Goal: Task Accomplishment & Management: Use online tool/utility

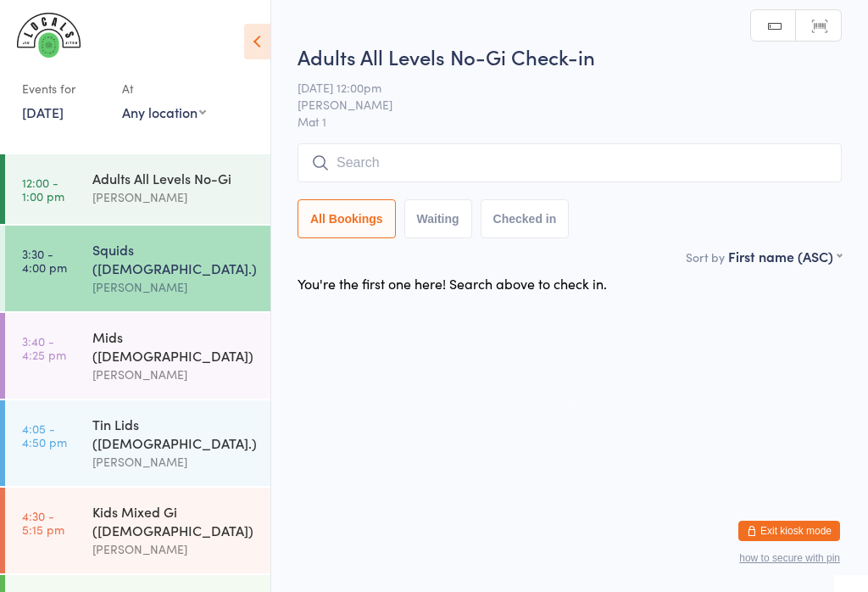
scroll to position [72, 0]
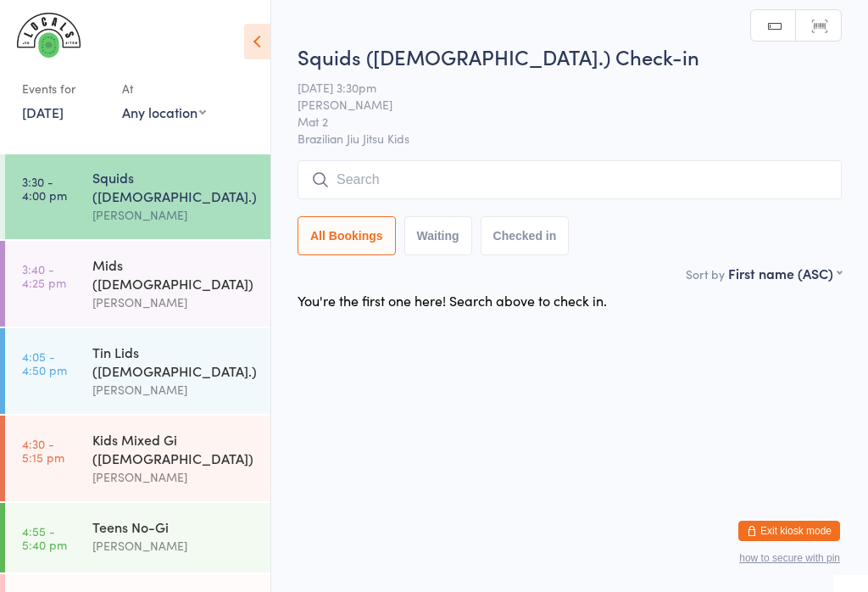
click at [185, 256] on div "Mids ([DEMOGRAPHIC_DATA])" at bounding box center [174, 273] width 164 height 37
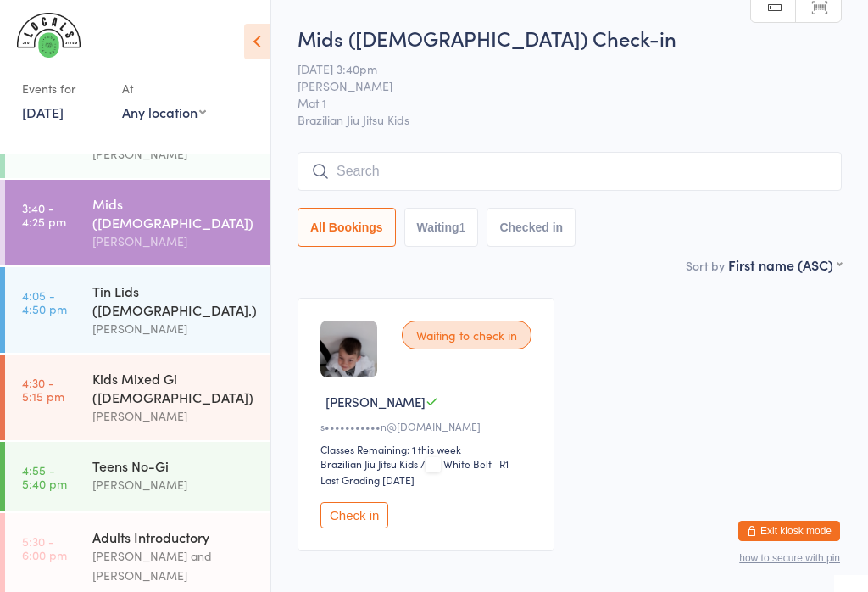
scroll to position [136, 0]
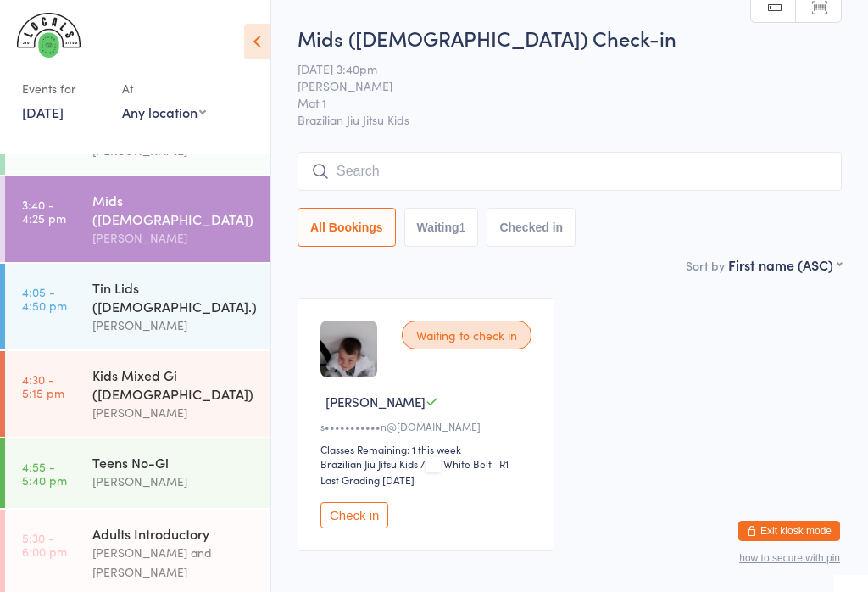
click at [408, 163] on input "search" at bounding box center [569, 171] width 544 height 39
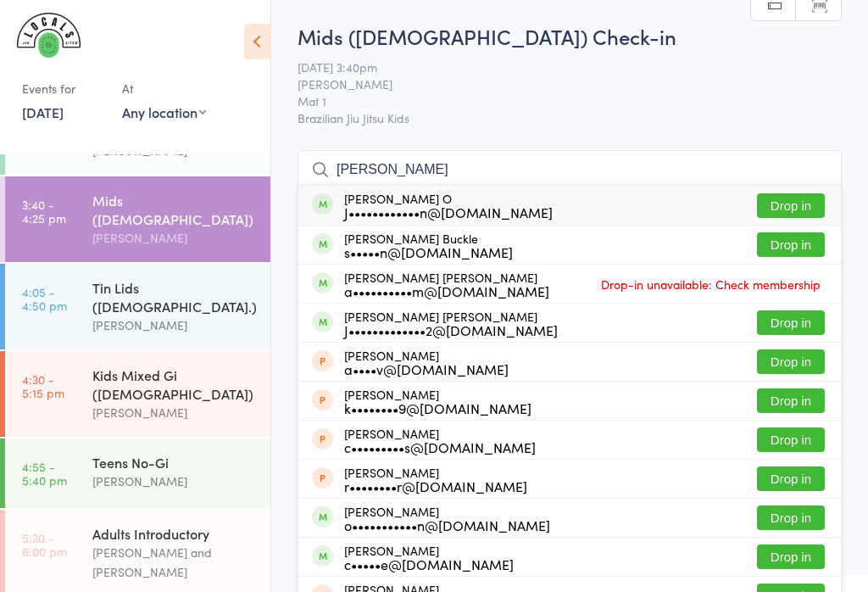
scroll to position [1, 0]
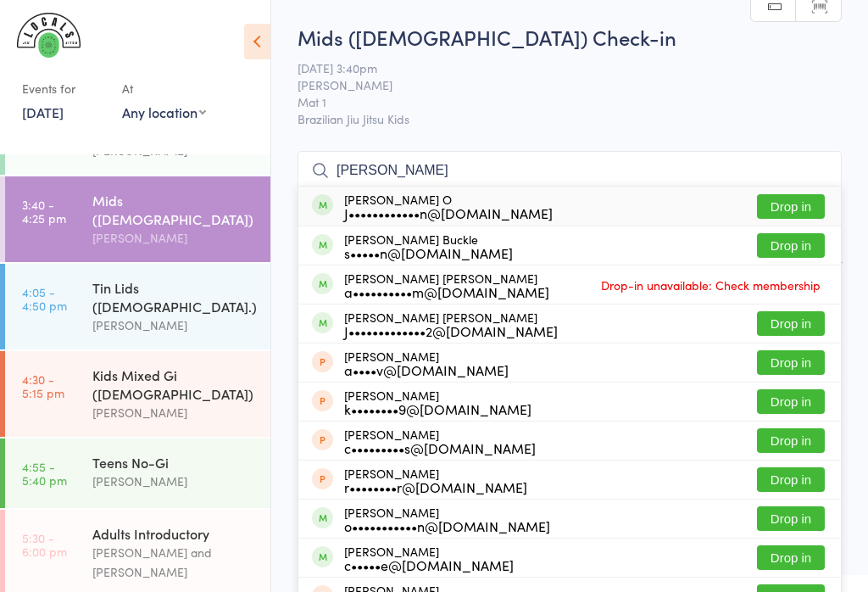
type input "Cooper"
click at [797, 203] on button "Drop in" at bounding box center [791, 206] width 68 height 25
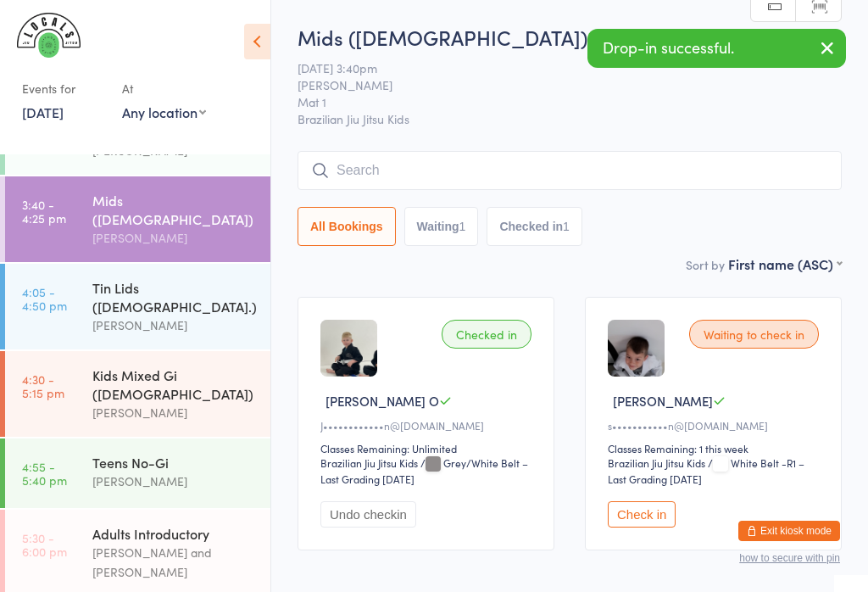
click at [92, 269] on link "4:05 - 4:50 pm Tin Lids ([DEMOGRAPHIC_DATA].) [PERSON_NAME]" at bounding box center [137, 307] width 265 height 86
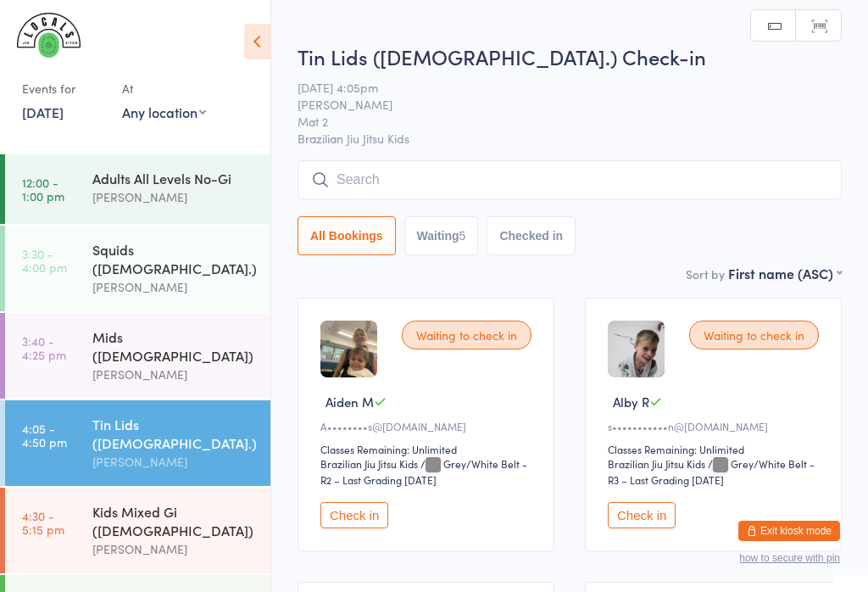
click at [108, 247] on div "Squids ([DEMOGRAPHIC_DATA].)" at bounding box center [174, 258] width 164 height 37
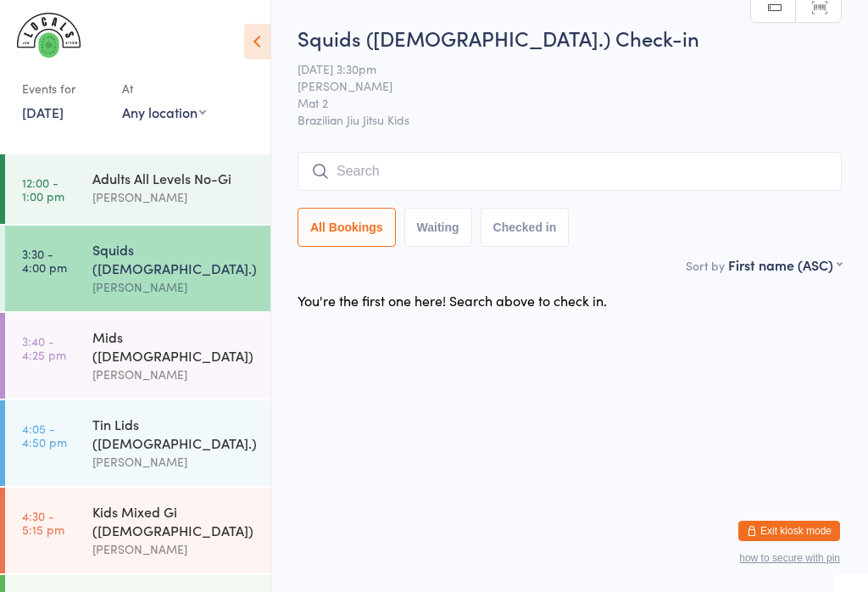
click at [169, 364] on div "[PERSON_NAME]" at bounding box center [174, 373] width 164 height 19
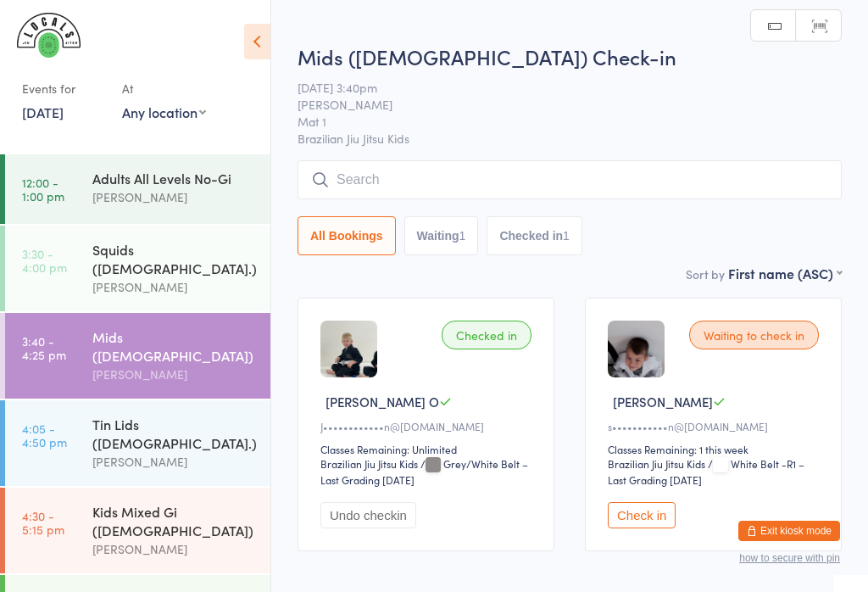
click at [447, 187] on input "search" at bounding box center [569, 179] width 544 height 39
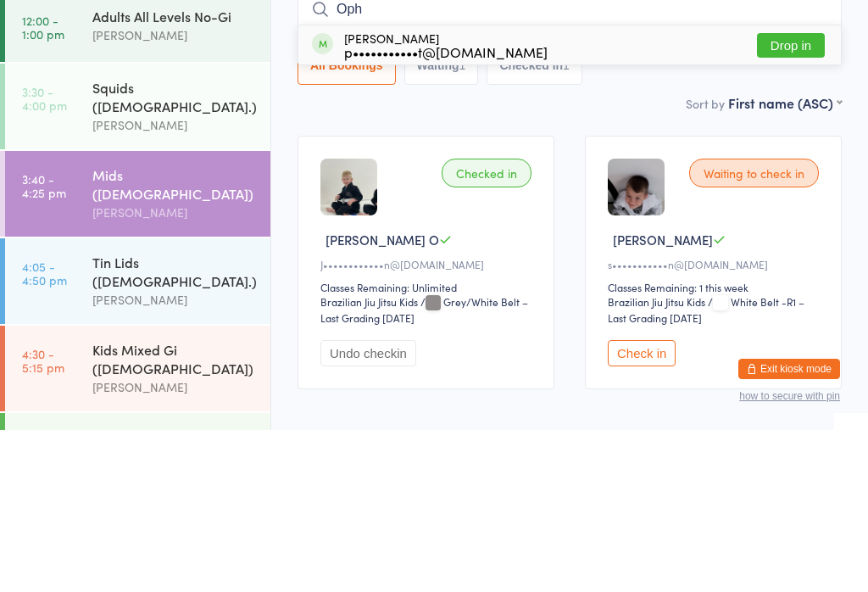
type input "Oph"
click at [353, 193] on div "Ophelia Cheong p•••••••••••t@gmail.com" at bounding box center [445, 206] width 203 height 27
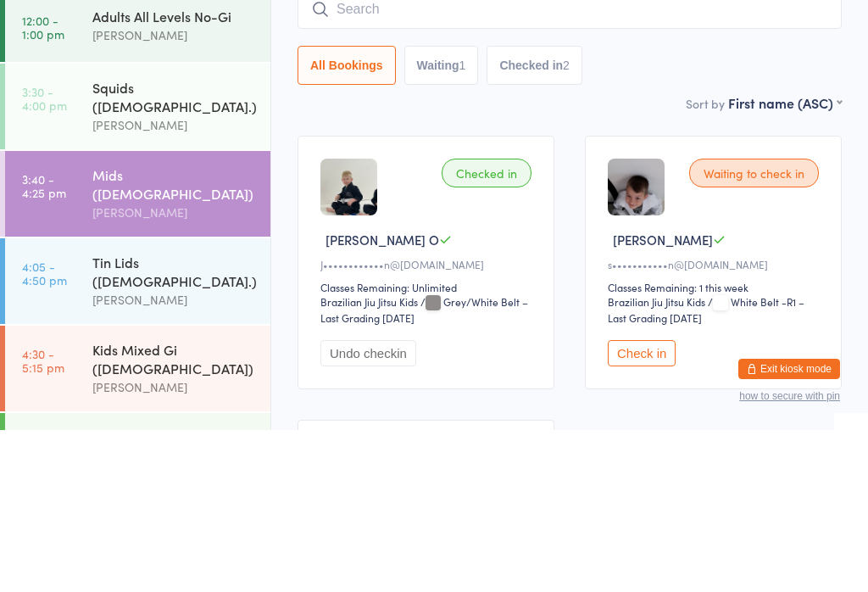
click at [292, 282] on div "Checked in Cooper O J••••••••••••n@gmail.com Classes Remaining: Unlimited Brazi…" at bounding box center [569, 566] width 575 height 568
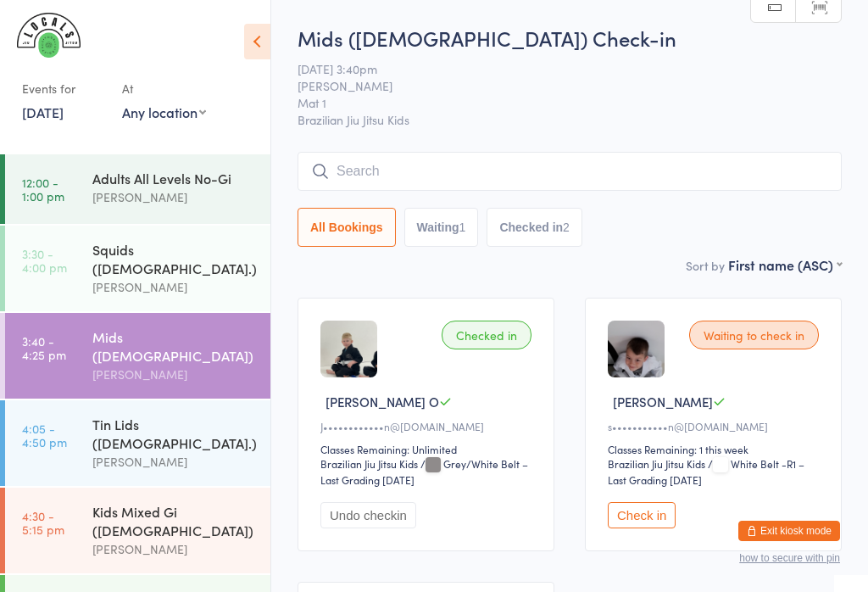
click at [685, 170] on input "search" at bounding box center [569, 171] width 544 height 39
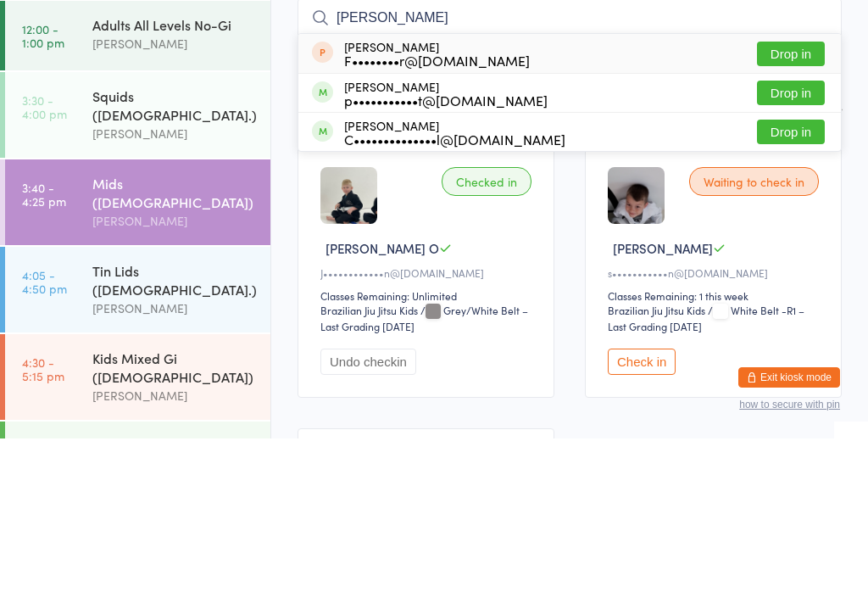
type input "Phoebe"
click at [778, 234] on button "Drop in" at bounding box center [791, 246] width 68 height 25
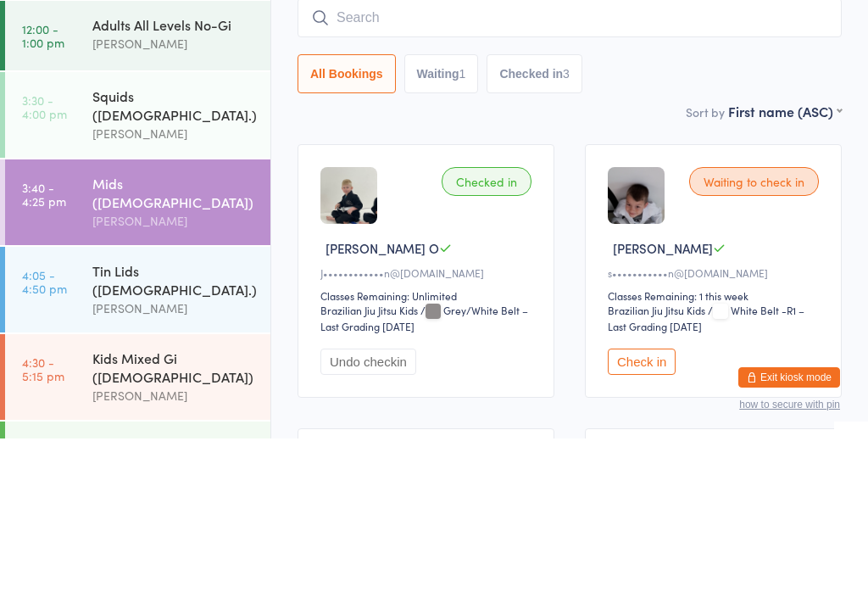
type input "s"
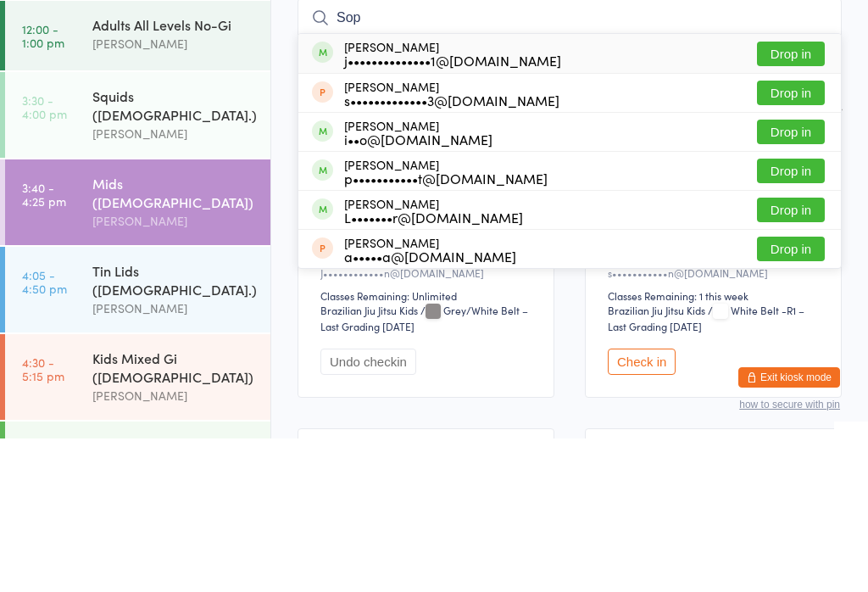
type input "Sop"
click at [795, 312] on button "Drop in" at bounding box center [791, 324] width 68 height 25
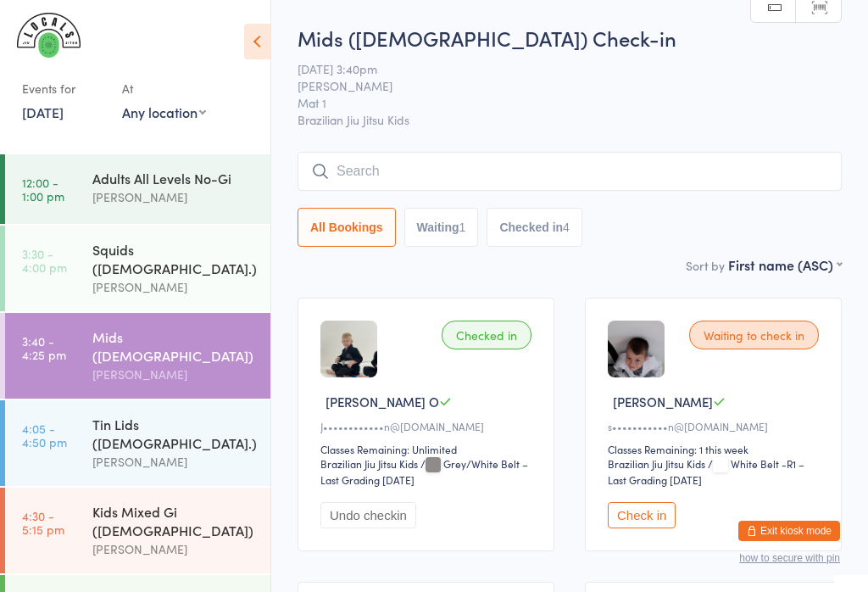
click at [775, 160] on input "search" at bounding box center [569, 171] width 544 height 39
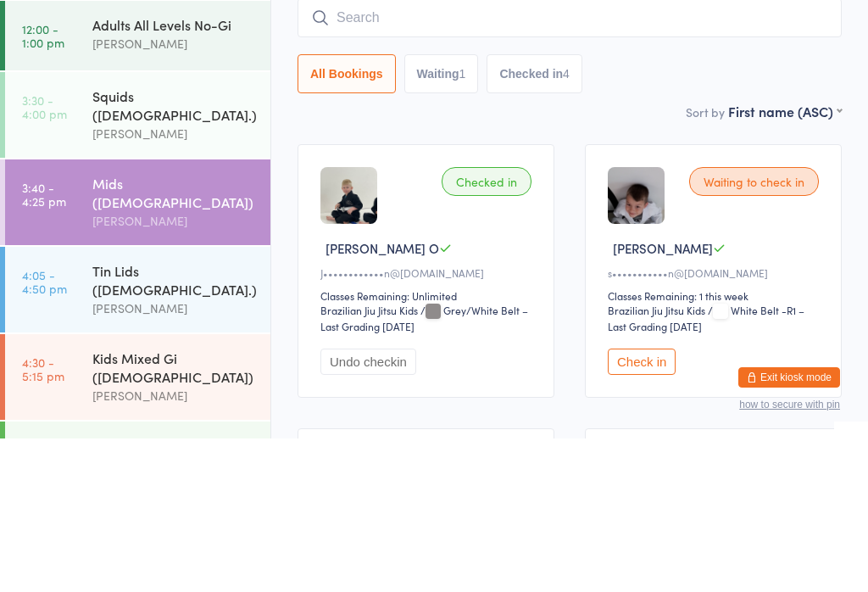
click at [708, 255] on div "Sort by First name (ASC) First name (ASC) First name (DESC) Last name (ASC) Las…" at bounding box center [569, 264] width 544 height 19
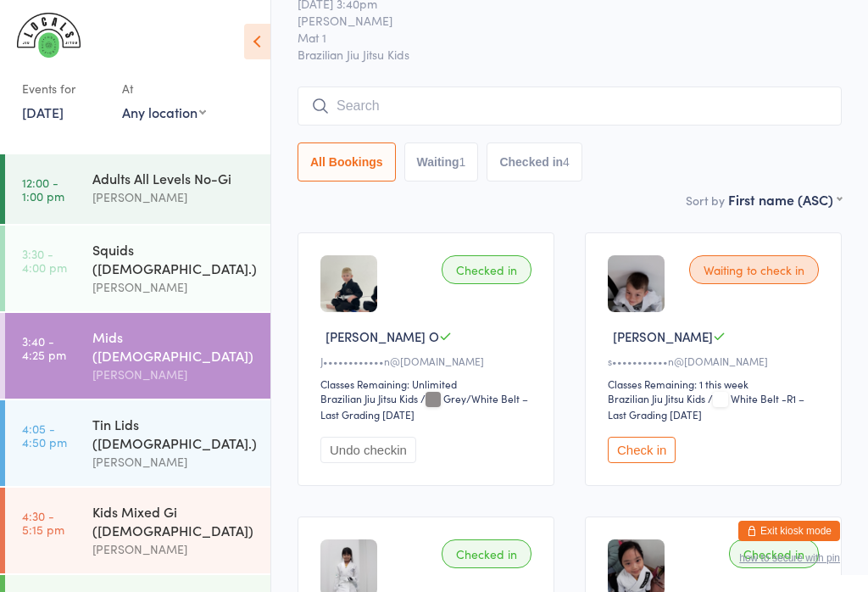
scroll to position [63, 0]
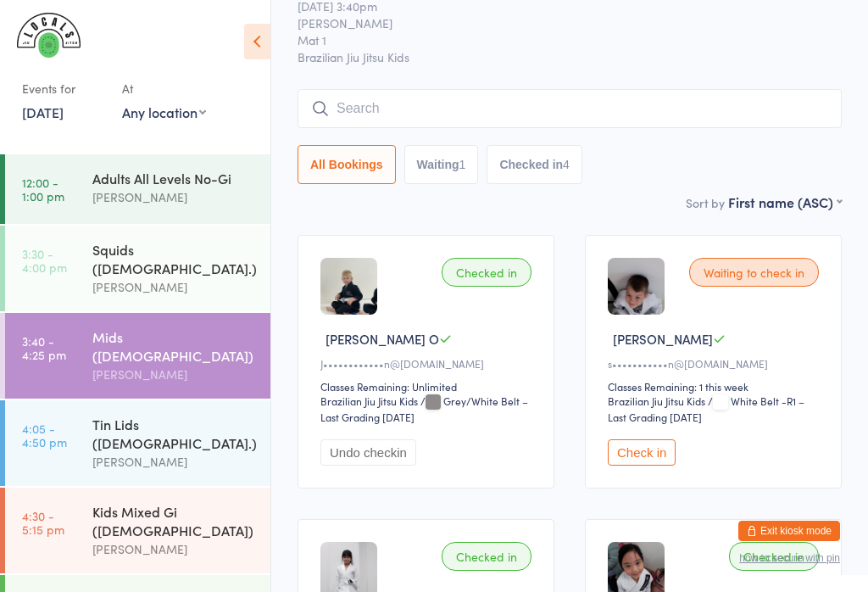
click at [409, 103] on input "search" at bounding box center [569, 108] width 544 height 39
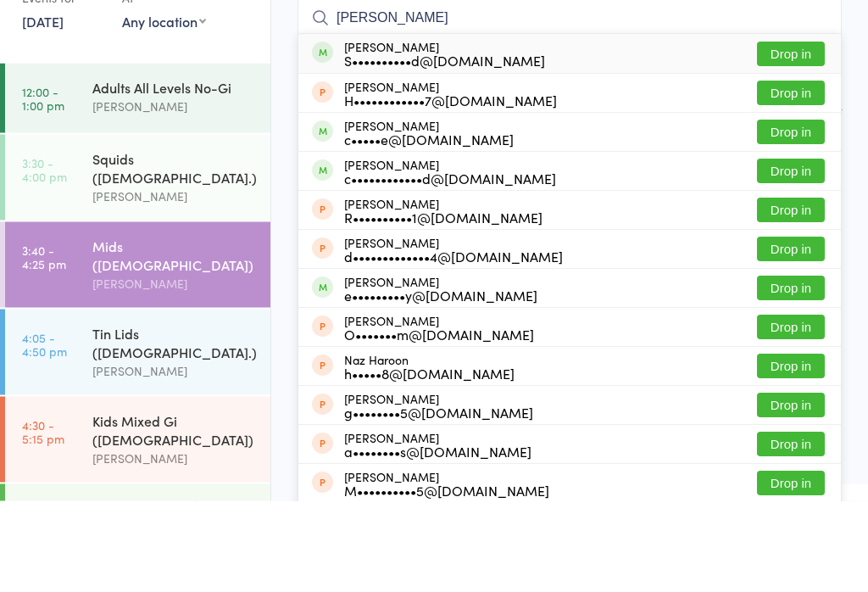
type input "Harrison"
click at [800, 250] on button "Drop in" at bounding box center [791, 262] width 68 height 25
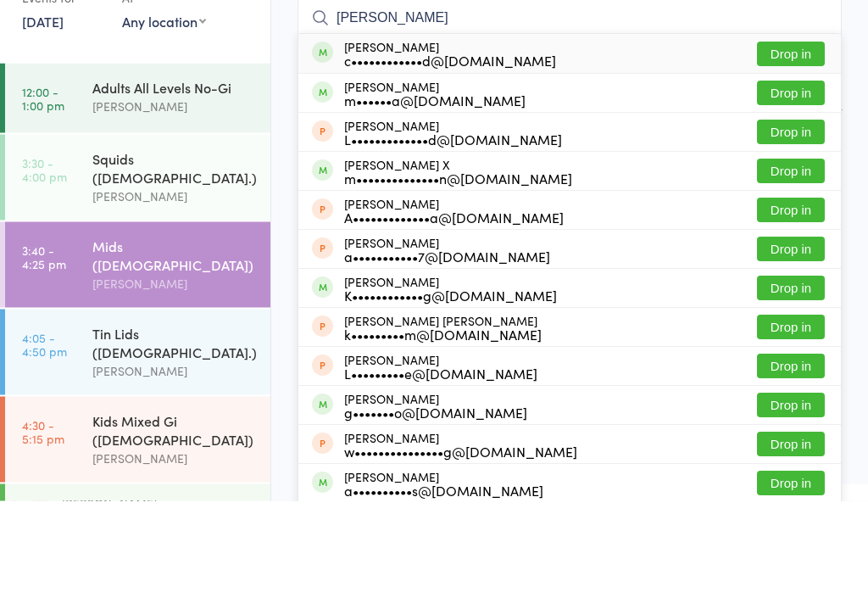
type input "Luca jenki"
click at [786, 133] on button "Drop in" at bounding box center [791, 145] width 68 height 25
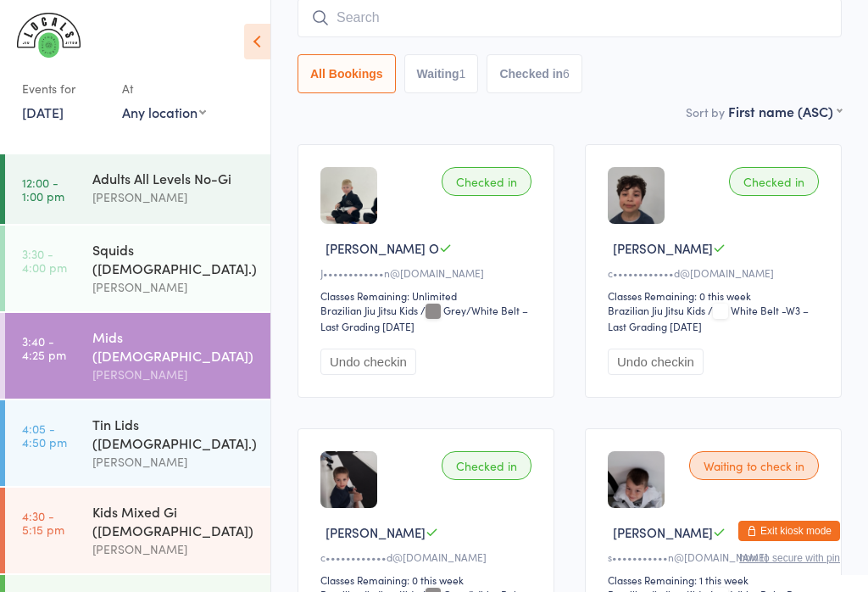
click at [619, 22] on input "search" at bounding box center [569, 17] width 544 height 39
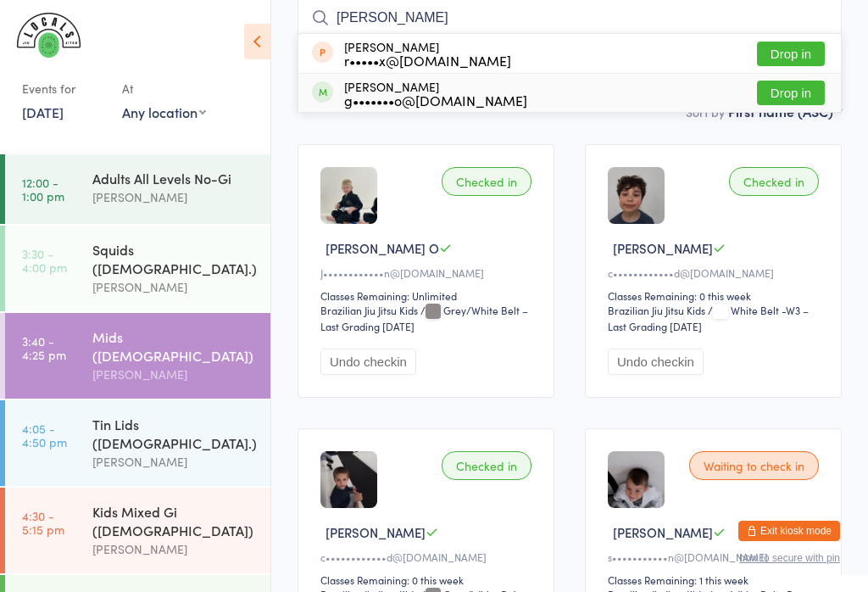
type input "Foy"
click at [448, 93] on div "g•••••••o@[DOMAIN_NAME]" at bounding box center [435, 100] width 183 height 14
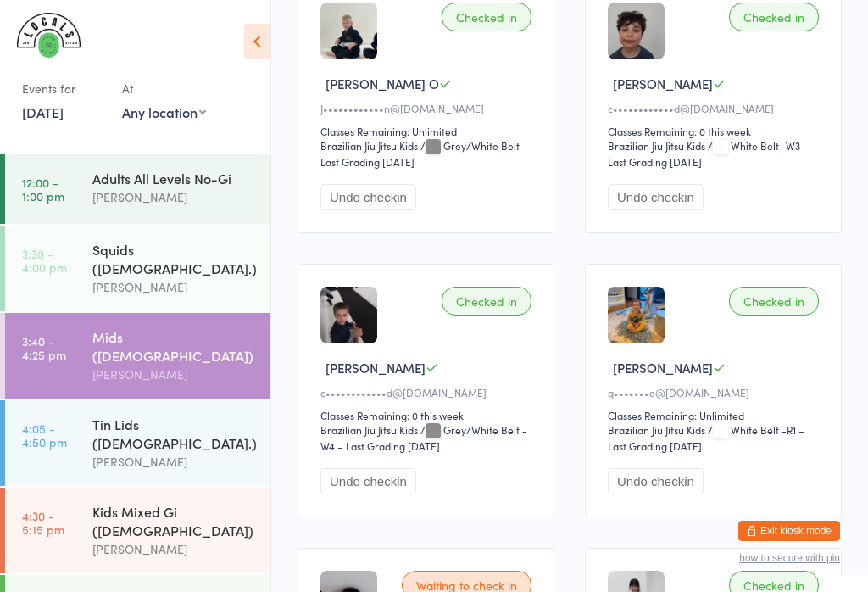
scroll to position [0, 0]
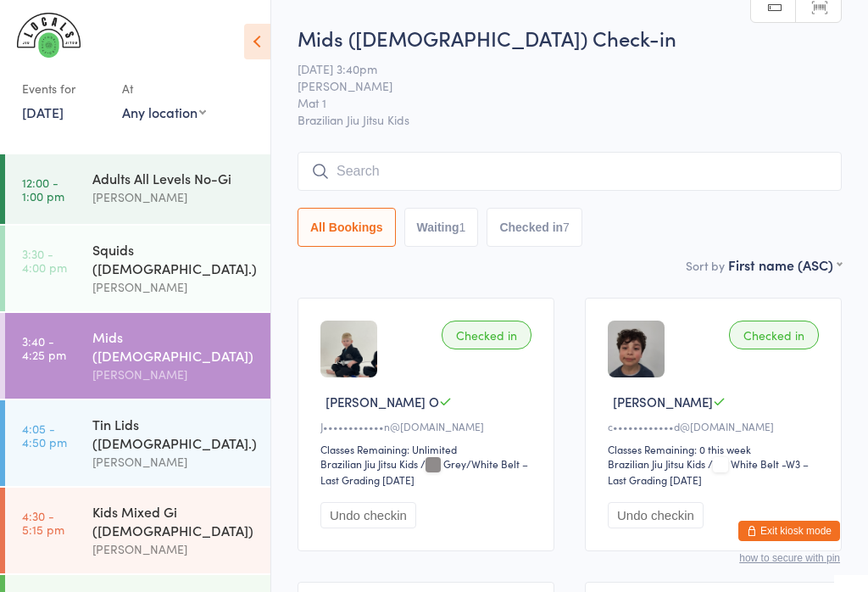
click at [481, 183] on input "search" at bounding box center [569, 171] width 544 height 39
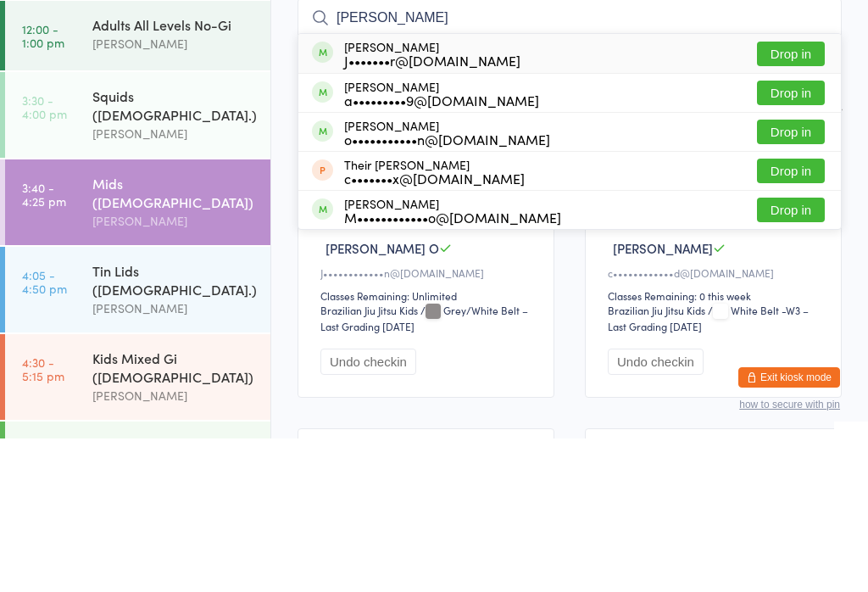
type input "Theodore"
click at [812, 195] on button "Drop in" at bounding box center [791, 207] width 68 height 25
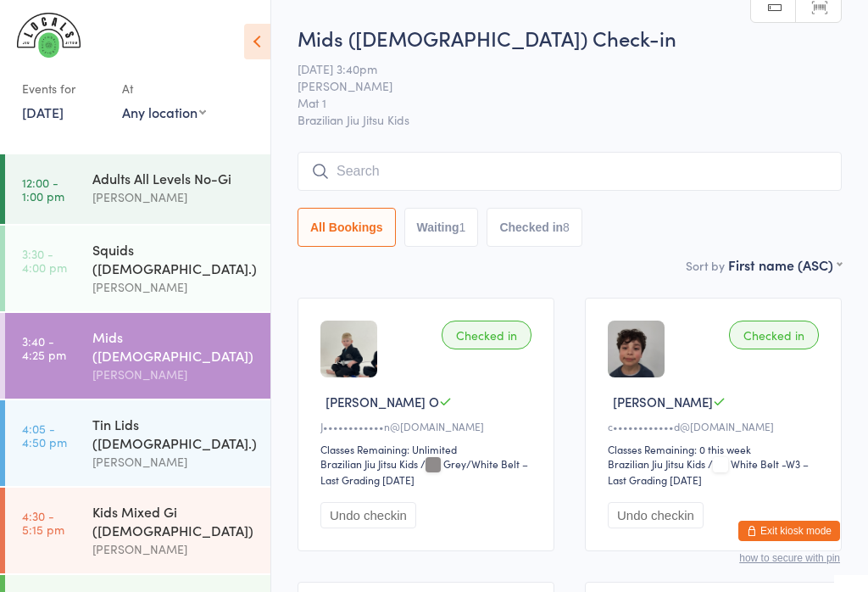
click at [73, 403] on link "4:05 - 4:50 pm Tin Lids ([DEMOGRAPHIC_DATA].) [PERSON_NAME]" at bounding box center [137, 443] width 265 height 86
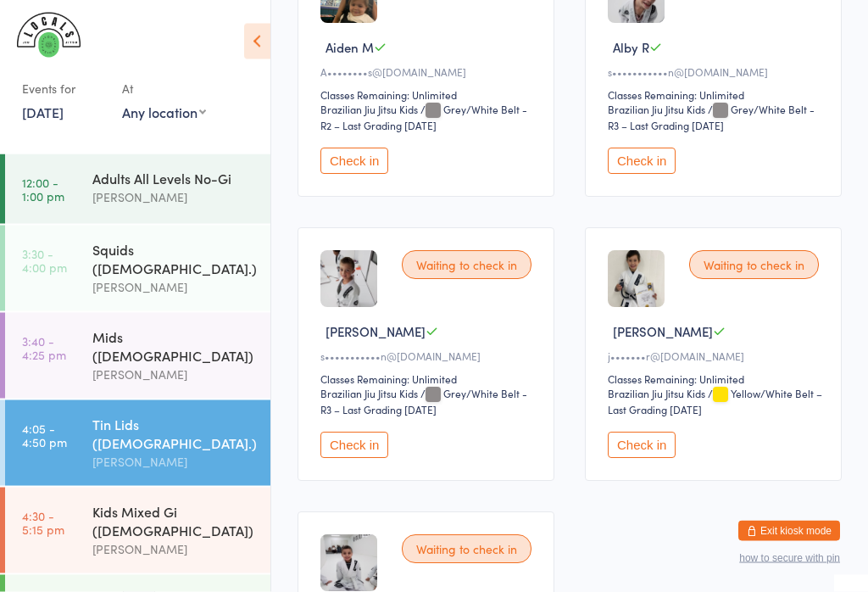
scroll to position [465, 0]
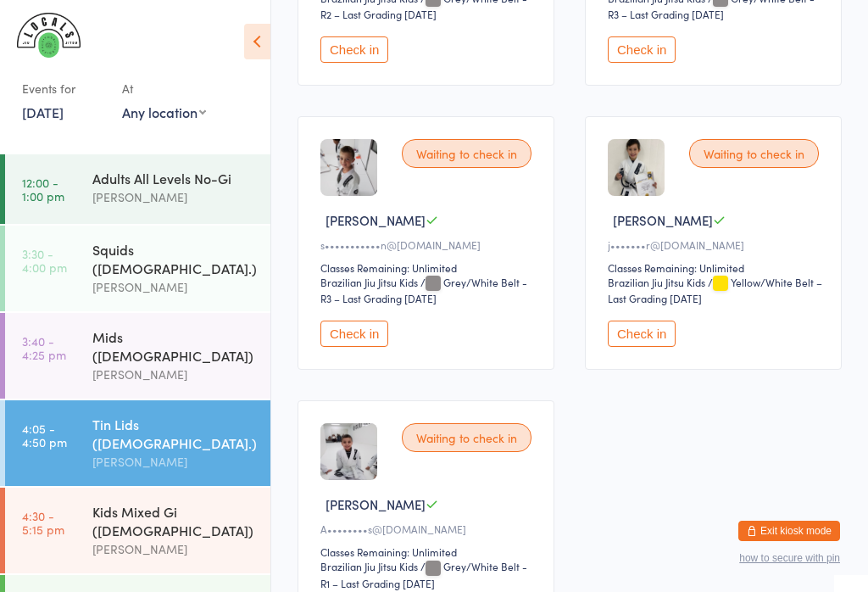
click at [653, 347] on button "Check in" at bounding box center [642, 333] width 68 height 26
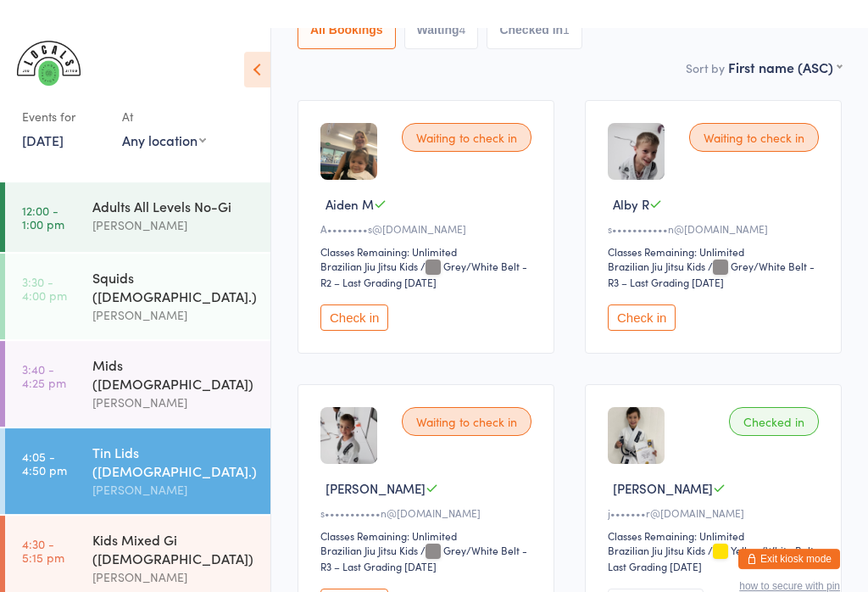
scroll to position [0, 0]
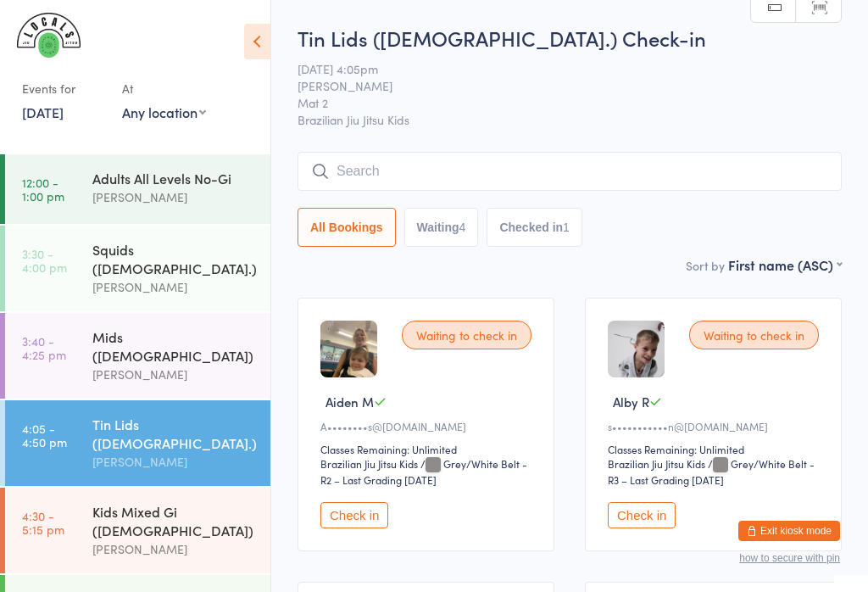
click at [363, 160] on input "search" at bounding box center [569, 171] width 544 height 39
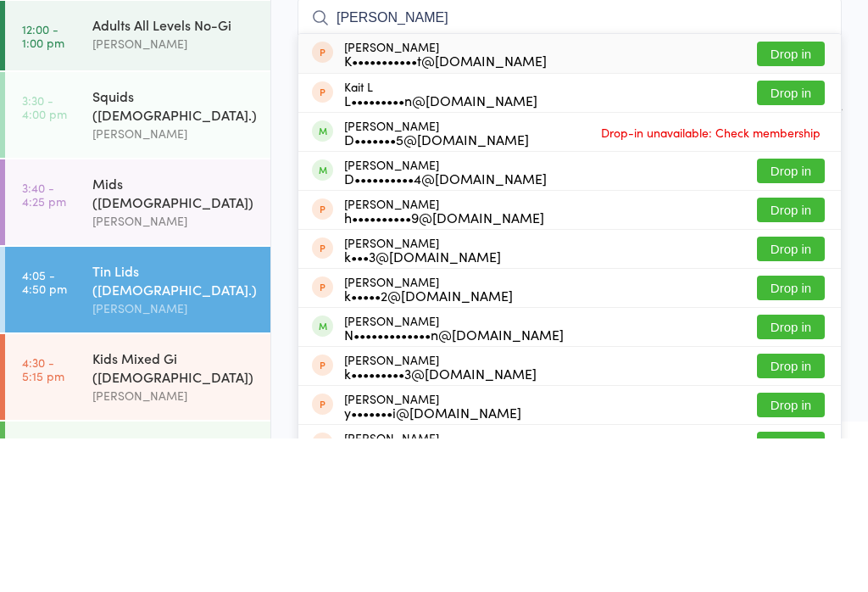
type input "Kai"
click at [776, 312] on button "Drop in" at bounding box center [791, 324] width 68 height 25
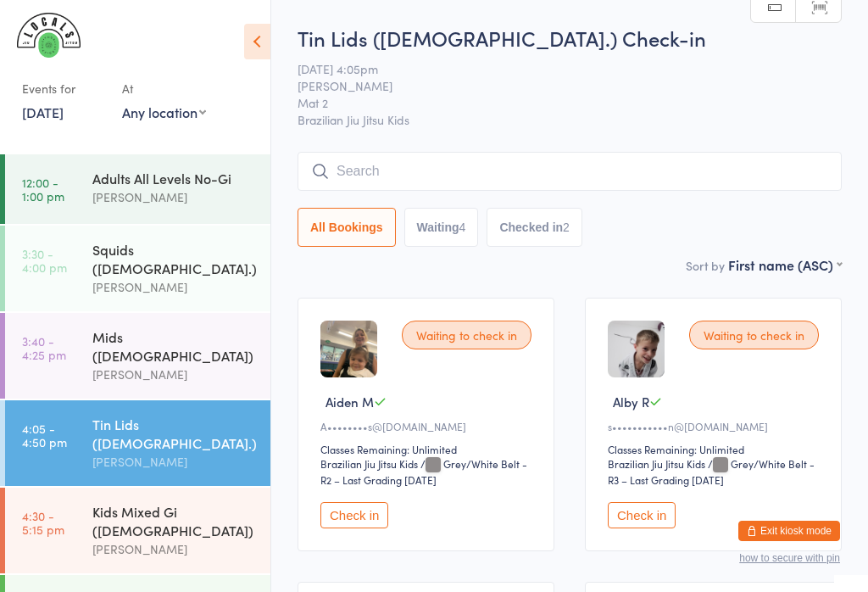
click at [217, 364] on div "[PERSON_NAME]" at bounding box center [174, 373] width 164 height 19
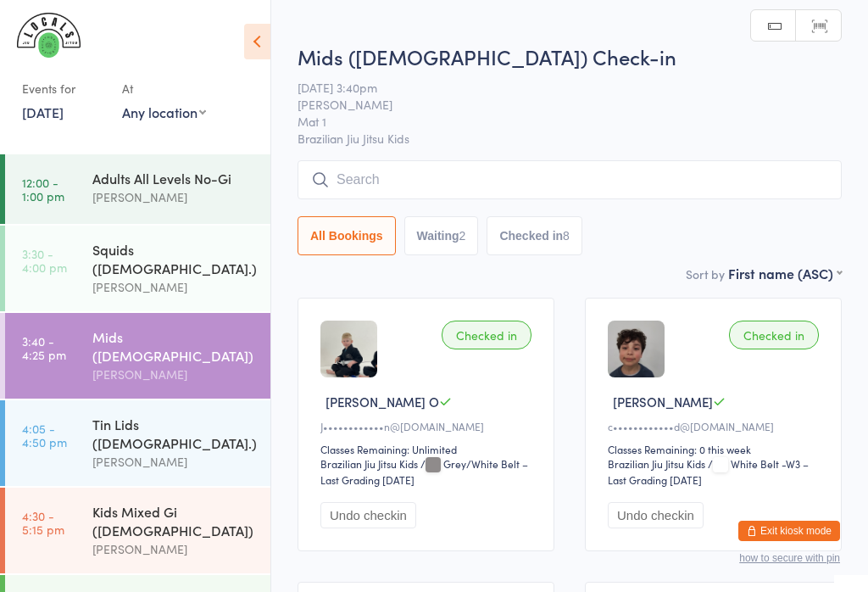
click at [459, 179] on input "search" at bounding box center [569, 179] width 544 height 39
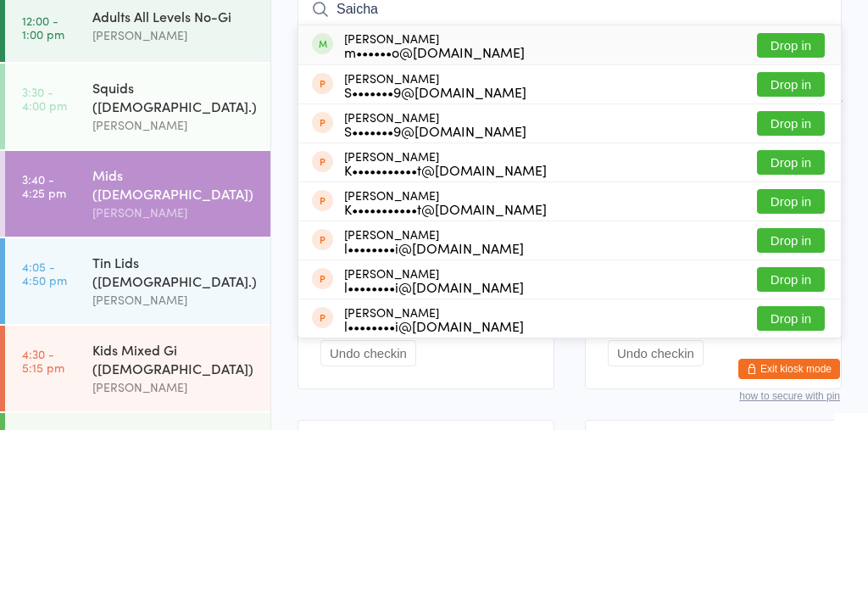
type input "Saicha"
click at [797, 195] on button "Drop in" at bounding box center [791, 207] width 68 height 25
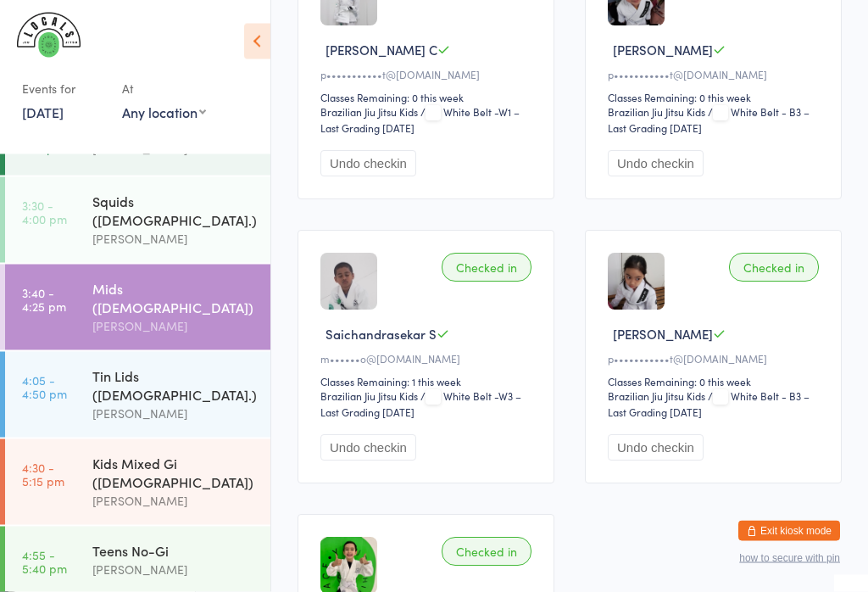
scroll to position [51, 0]
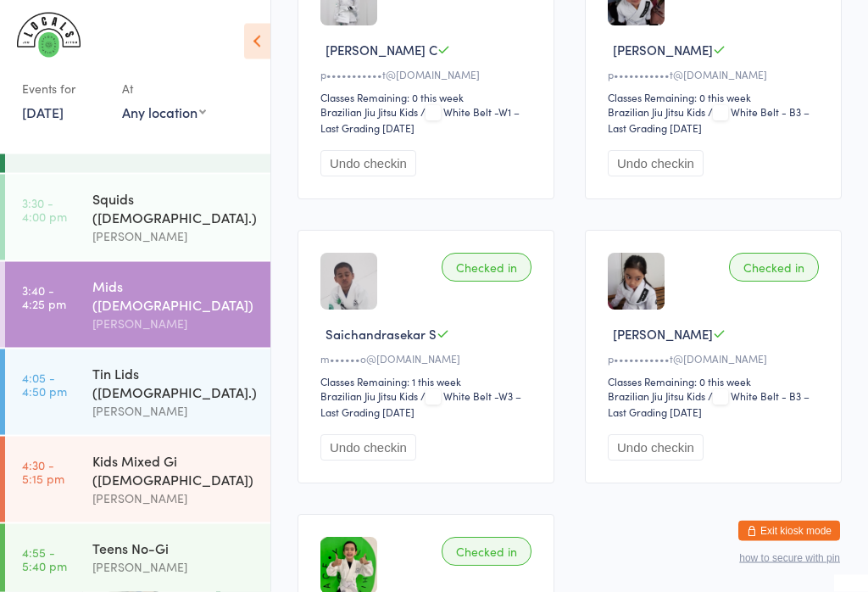
click at [138, 451] on div "Kids Mixed Gi ([DEMOGRAPHIC_DATA])" at bounding box center [174, 469] width 164 height 37
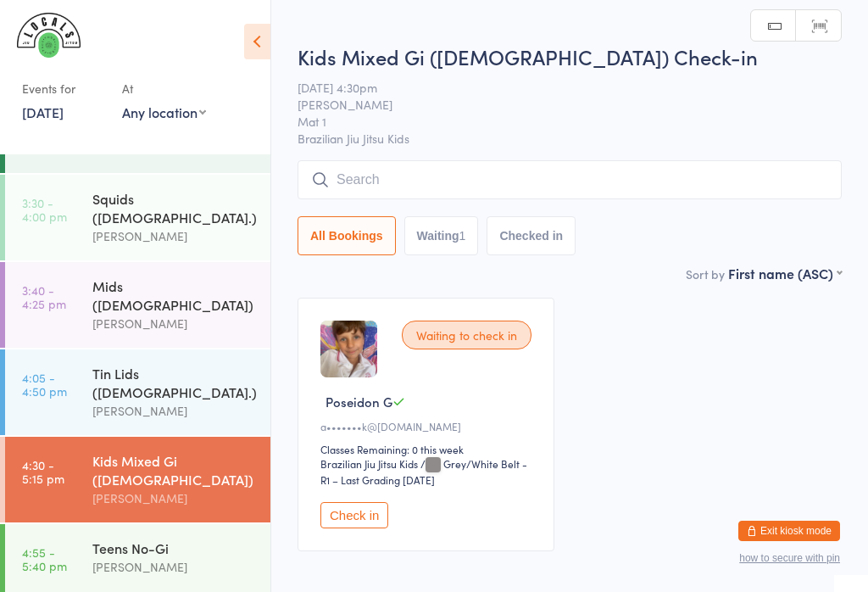
click at [603, 155] on div "Kids Mixed Gi (5 - 12 y.o) Check-in 12 Aug 4:30pm Daniel Moeller Mat 1 Brazilia…" at bounding box center [569, 152] width 544 height 221
click at [618, 186] on input "search" at bounding box center [569, 179] width 544 height 39
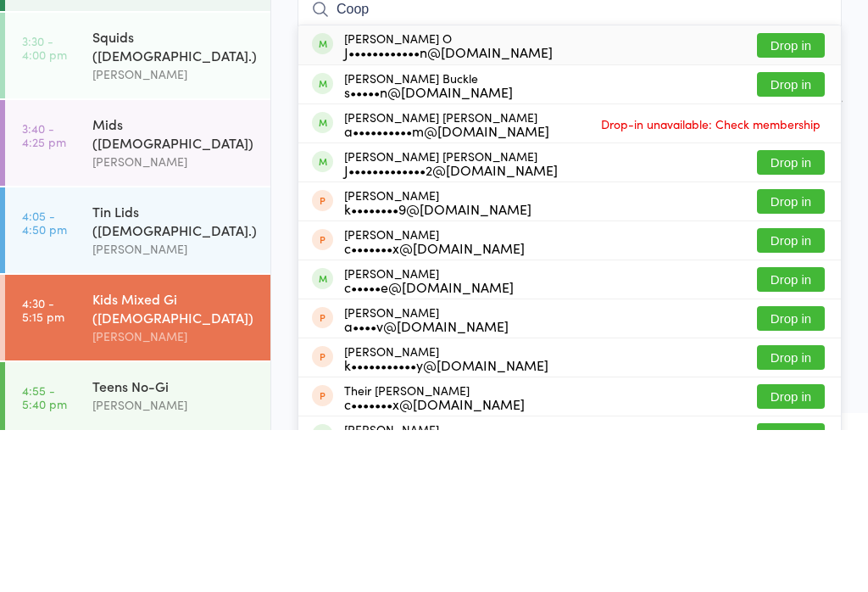
type input "Coop"
click at [797, 195] on button "Drop in" at bounding box center [791, 207] width 68 height 25
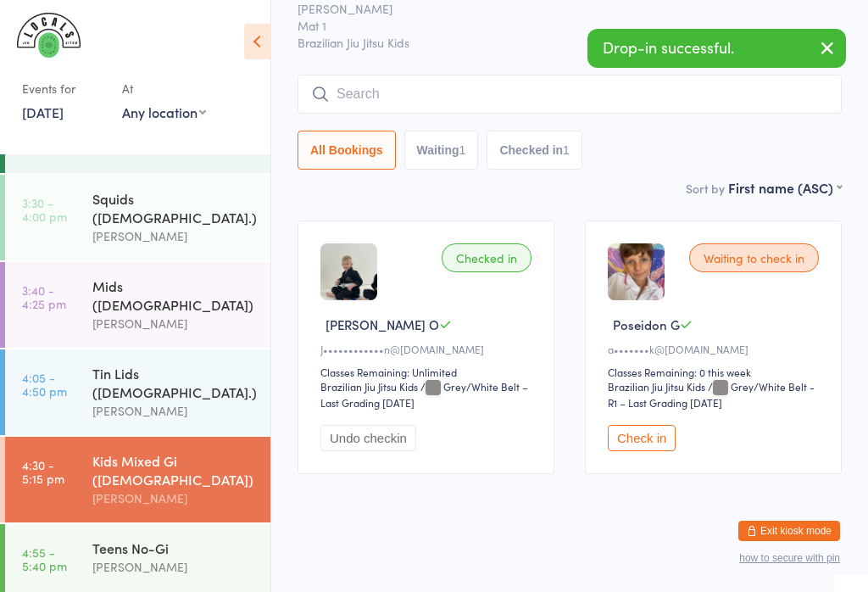
click at [136, 314] on div "[PERSON_NAME]" at bounding box center [174, 323] width 164 height 19
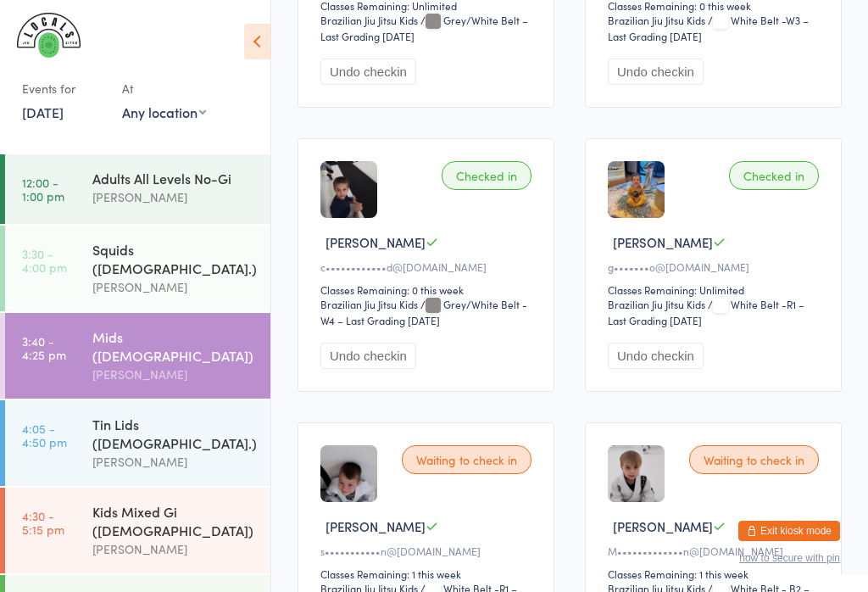
scroll to position [540, 0]
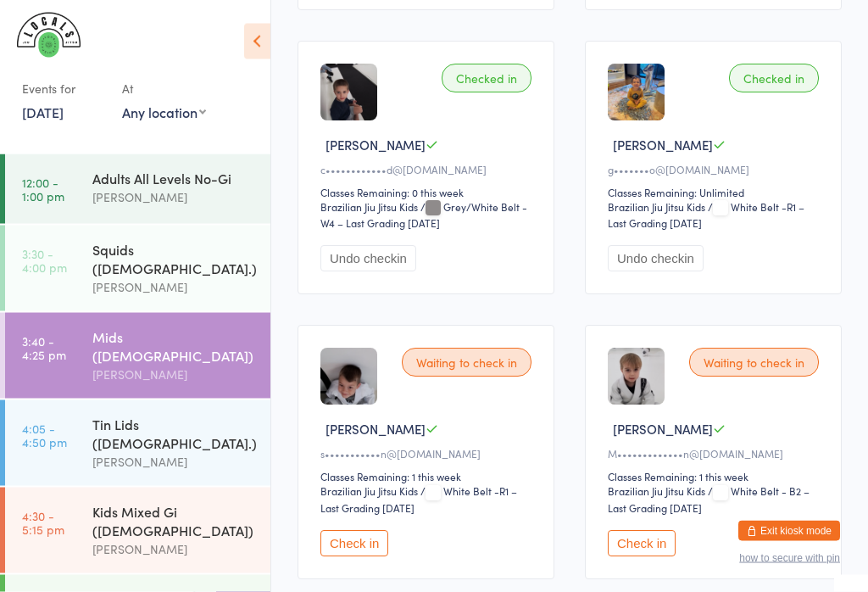
click at [663, 557] on button "Check in" at bounding box center [642, 544] width 68 height 26
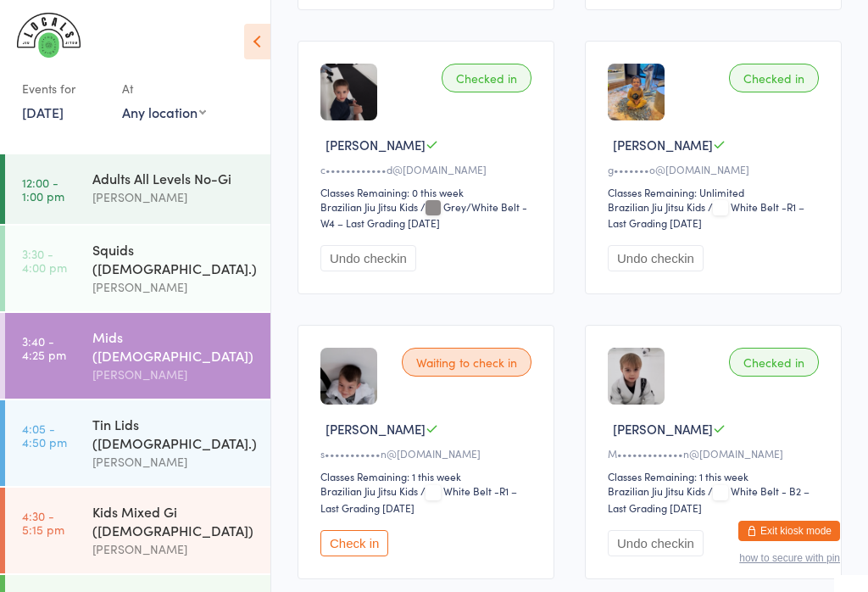
click at [357, 556] on button "Check in" at bounding box center [354, 543] width 68 height 26
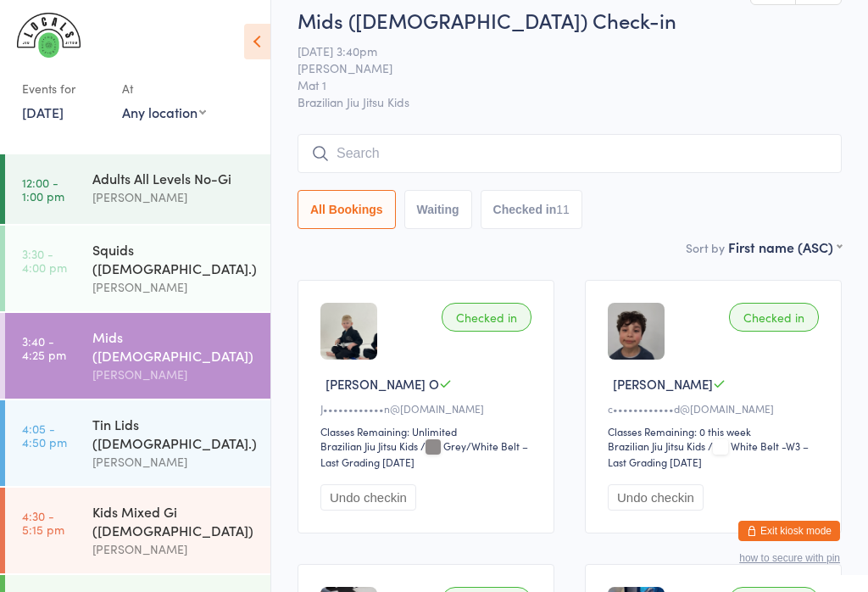
scroll to position [0, 0]
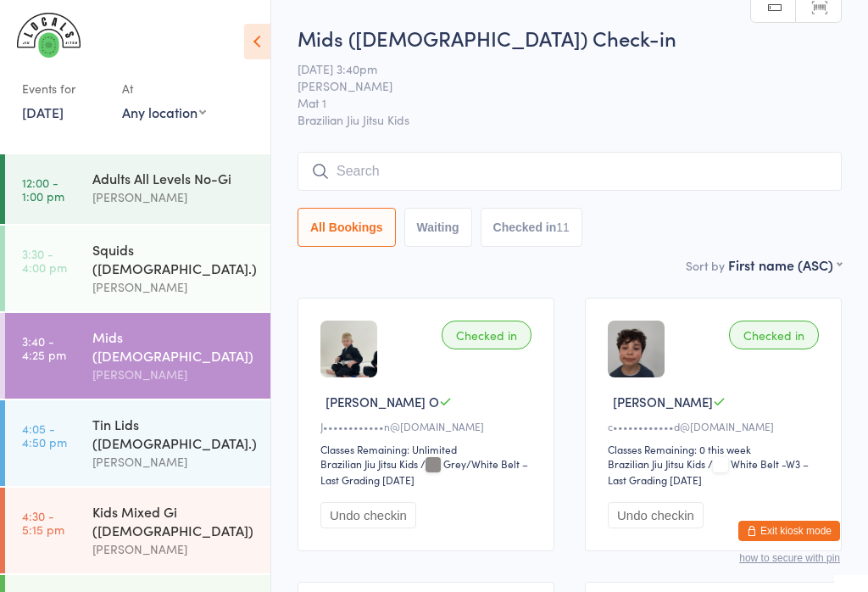
click at [342, 156] on input "search" at bounding box center [569, 171] width 544 height 39
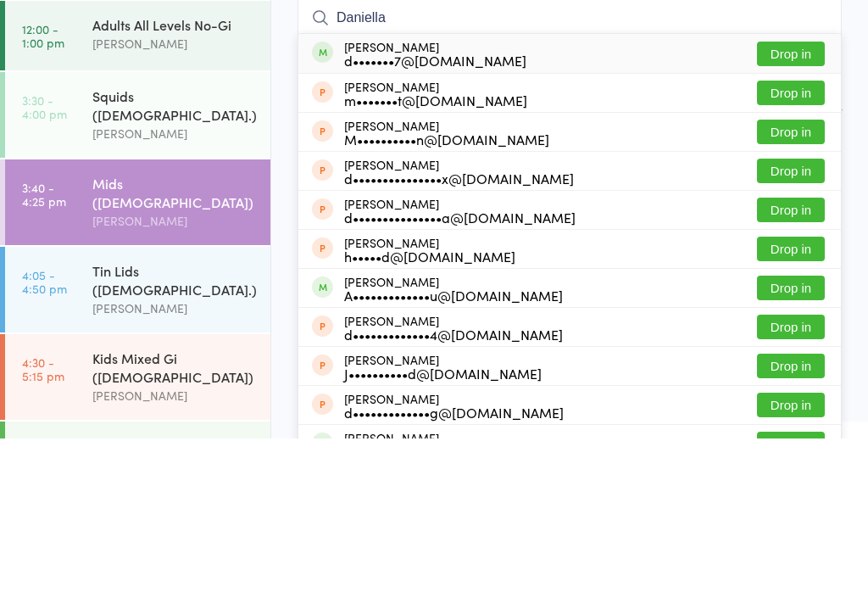
type input "Daniella"
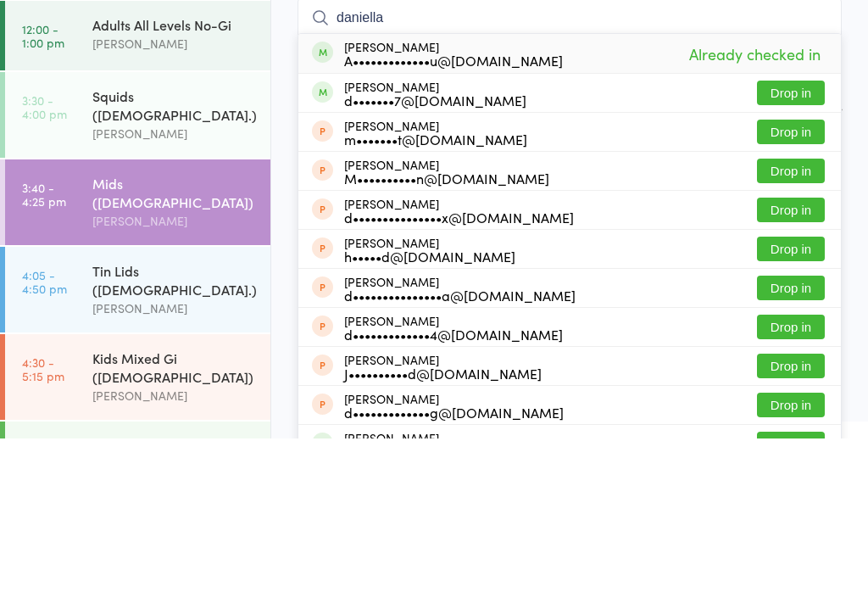
click at [641, 152] on input "daniella" at bounding box center [569, 171] width 544 height 39
type input "d"
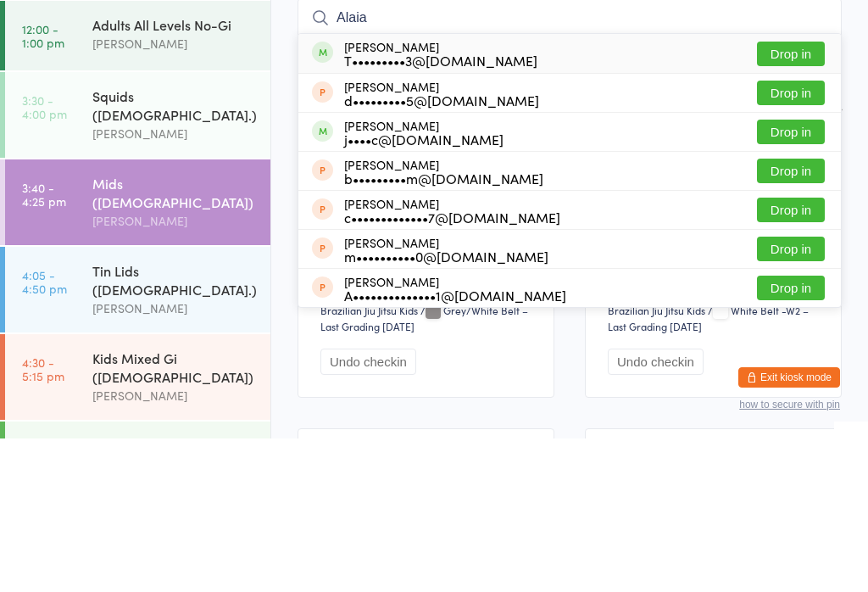
type input "Alaia"
click at [795, 195] on button "Drop in" at bounding box center [791, 207] width 68 height 25
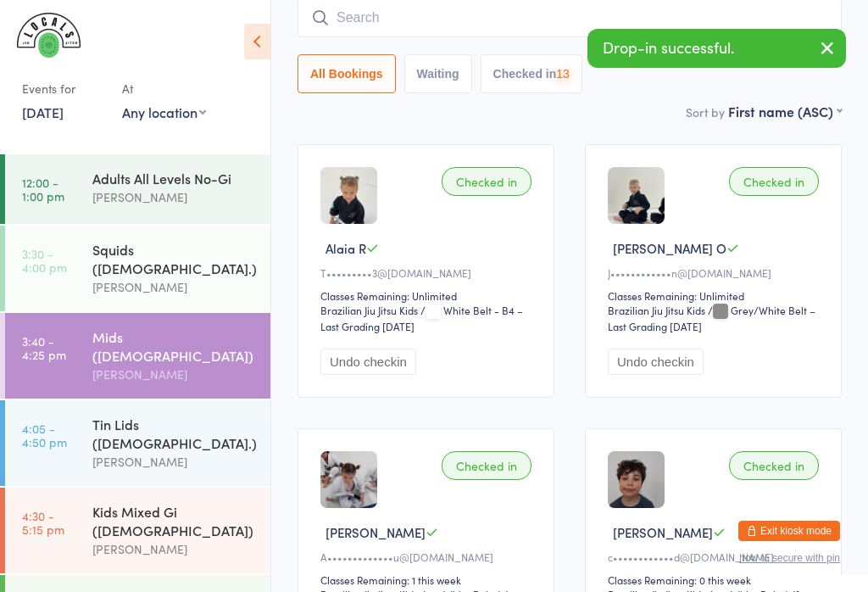
click at [177, 539] on div "[PERSON_NAME]" at bounding box center [174, 548] width 164 height 19
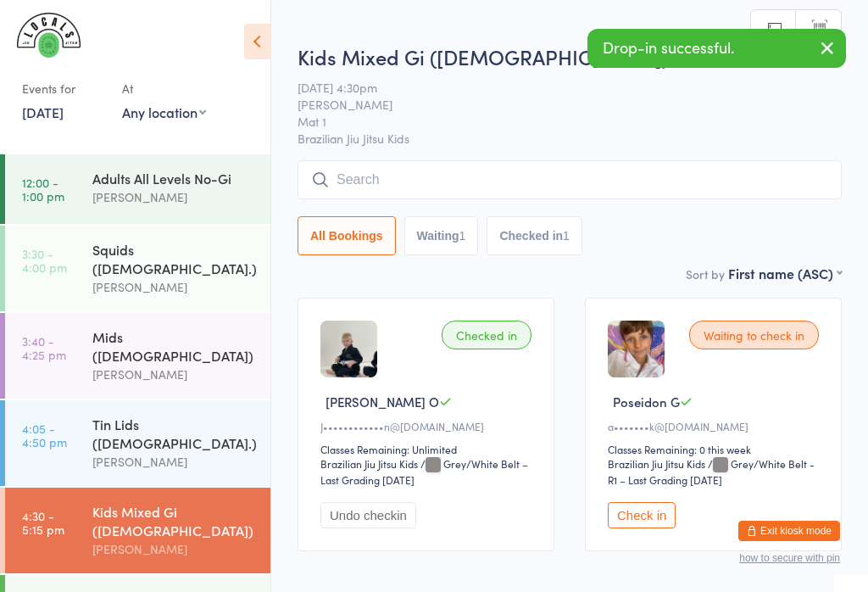
click at [604, 173] on input "search" at bounding box center [569, 179] width 544 height 39
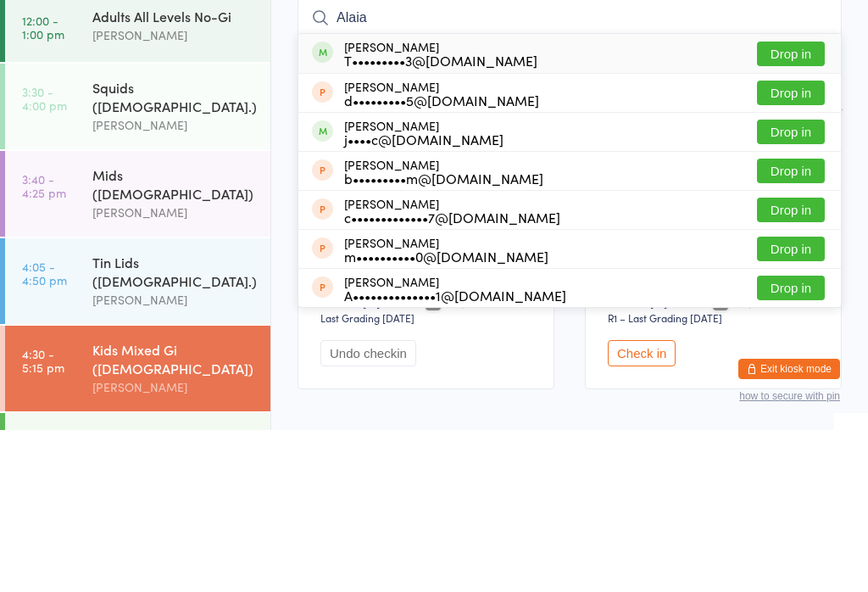
type input "Alaia"
click at [801, 203] on button "Drop in" at bounding box center [791, 215] width 68 height 25
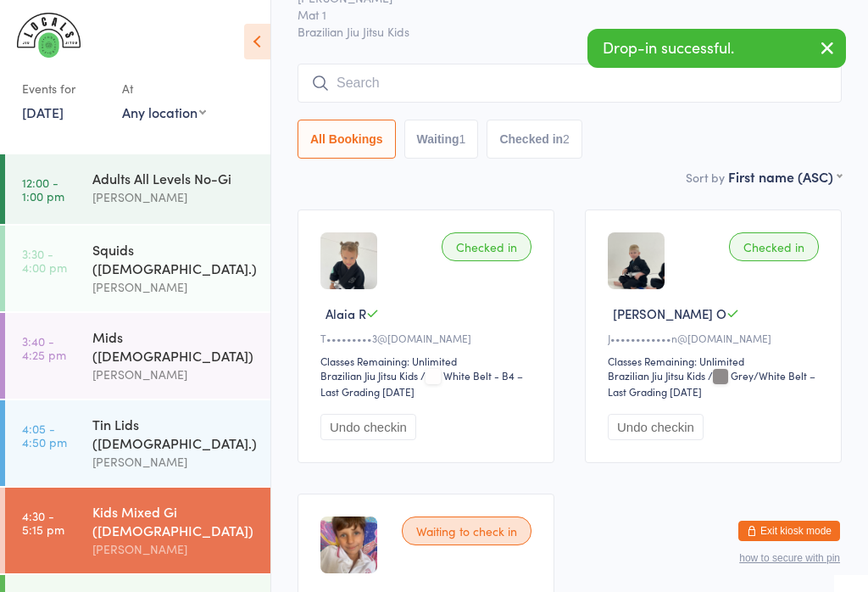
click at [156, 277] on div "[PERSON_NAME]" at bounding box center [174, 286] width 164 height 19
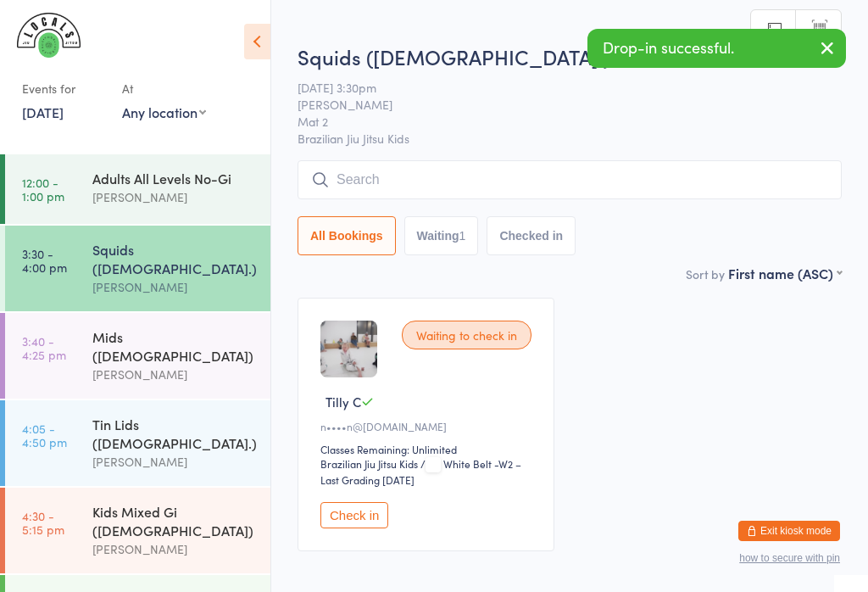
click at [670, 171] on input "search" at bounding box center [569, 179] width 544 height 39
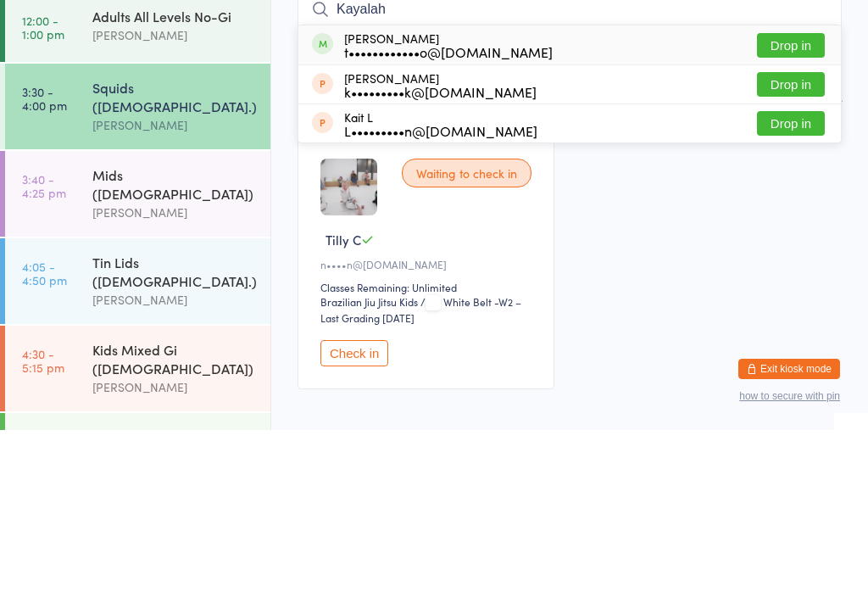
type input "Kayalah"
click at [805, 195] on button "Drop in" at bounding box center [791, 207] width 68 height 25
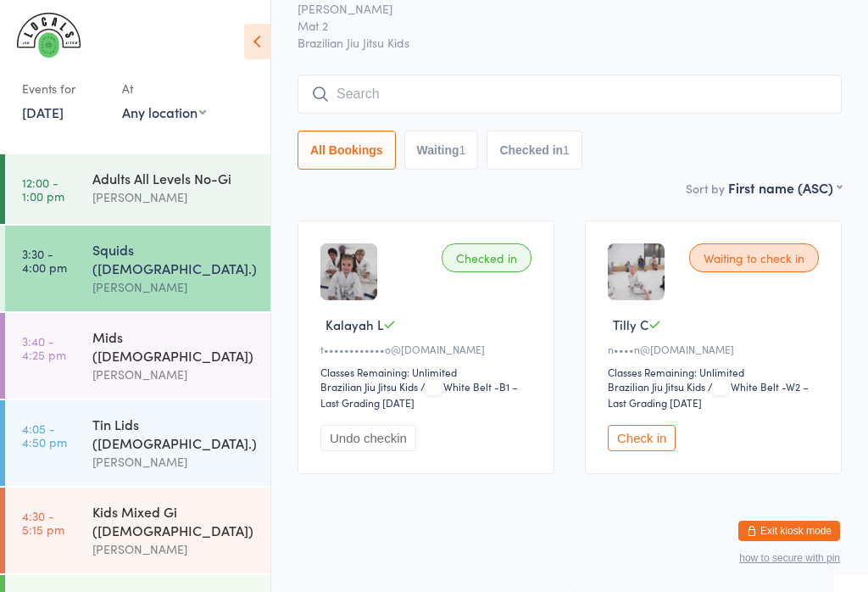
click at [89, 400] on link "4:05 - 4:50 pm Tin Lids ([DEMOGRAPHIC_DATA].) [PERSON_NAME]" at bounding box center [137, 443] width 265 height 86
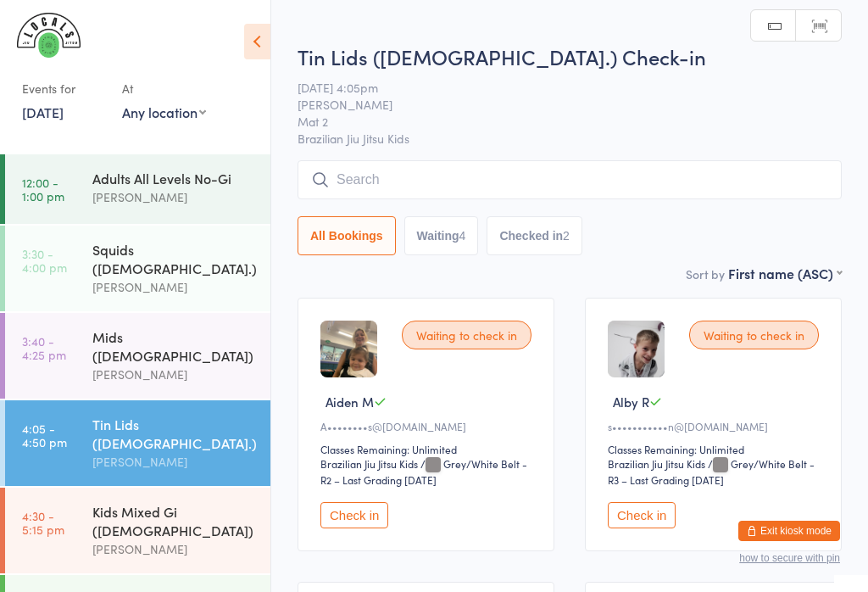
click at [352, 524] on button "Check in" at bounding box center [354, 515] width 68 height 26
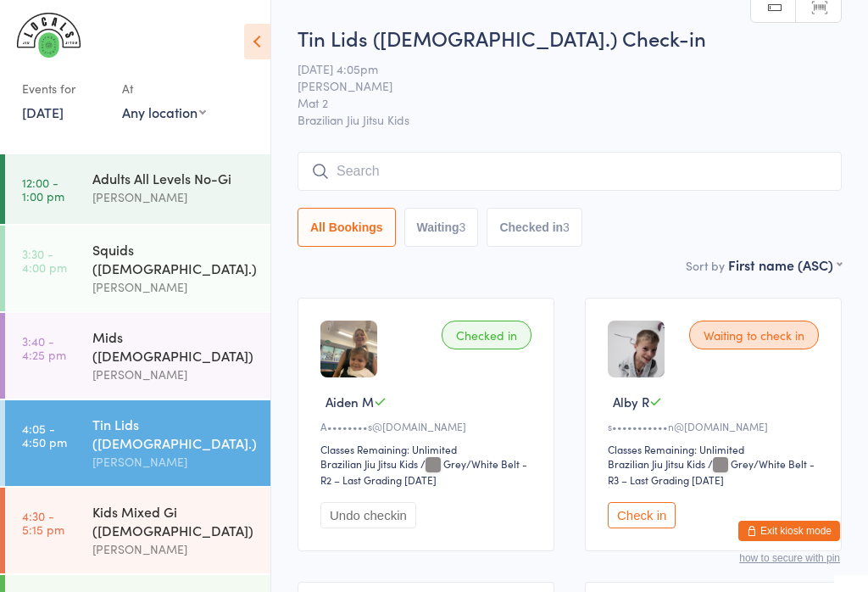
click at [654, 522] on button "Check in" at bounding box center [642, 515] width 68 height 26
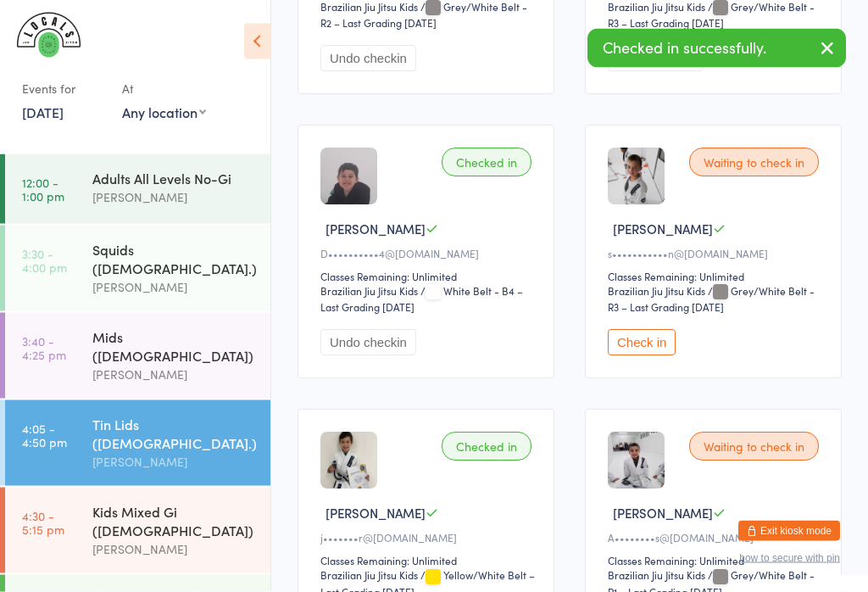
click at [651, 353] on button "Check in" at bounding box center [642, 343] width 68 height 26
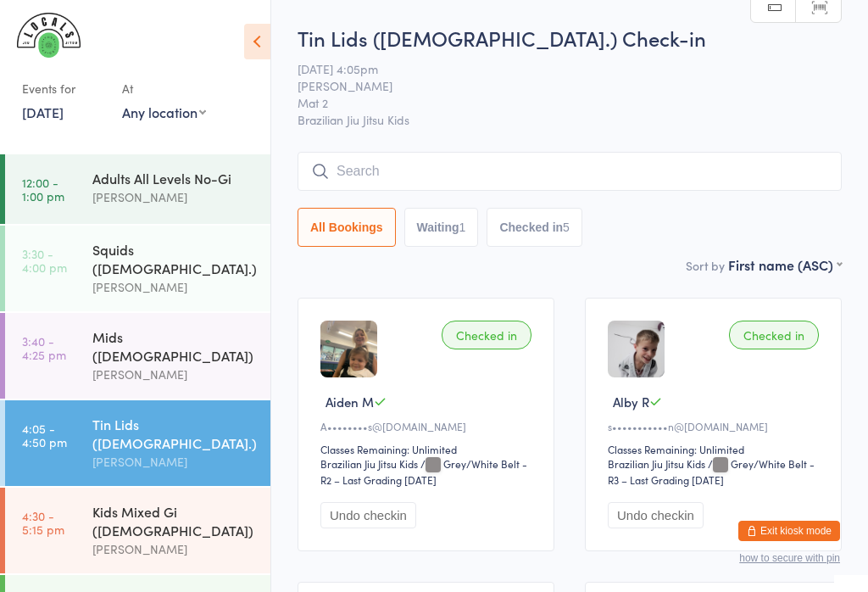
click at [736, 170] on input "search" at bounding box center [569, 171] width 544 height 39
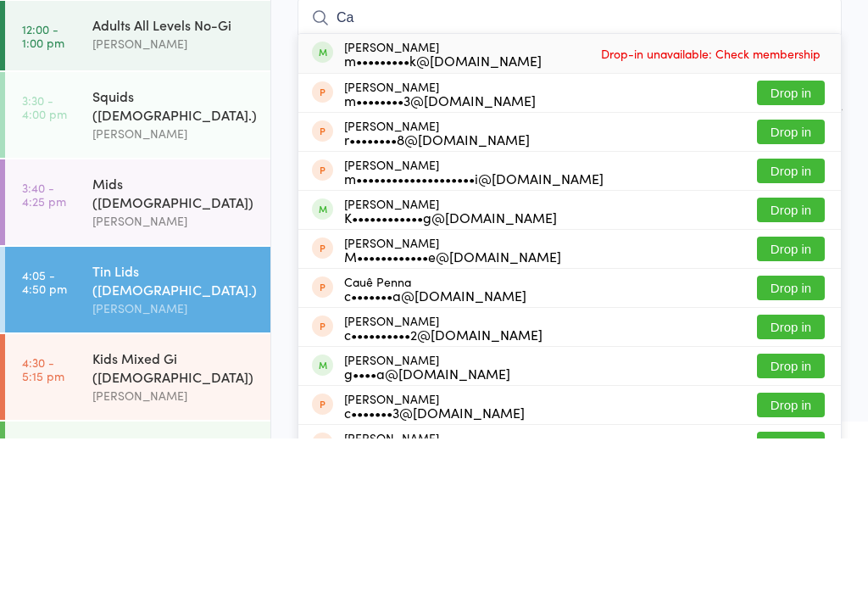
type input "Ca"
click at [788, 351] on button "Drop in" at bounding box center [791, 363] width 68 height 25
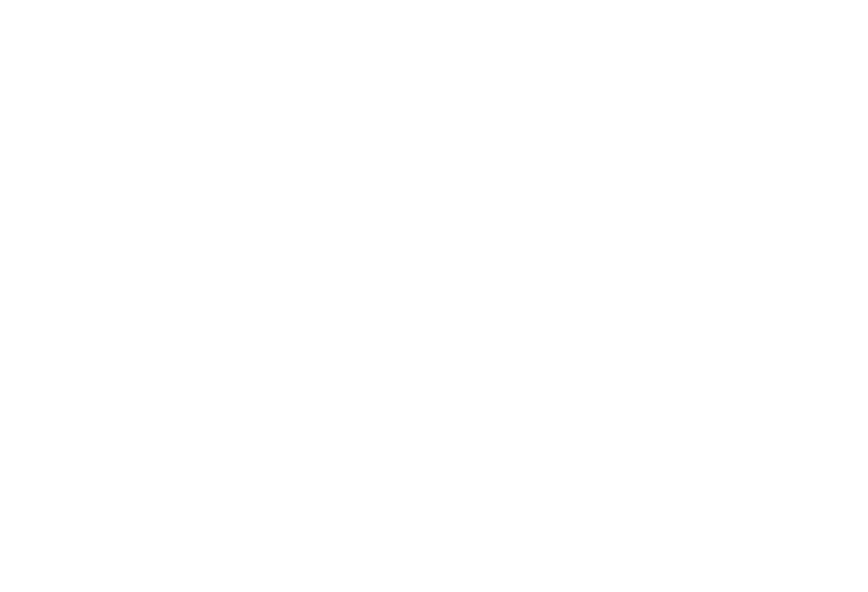
scroll to position [31, 0]
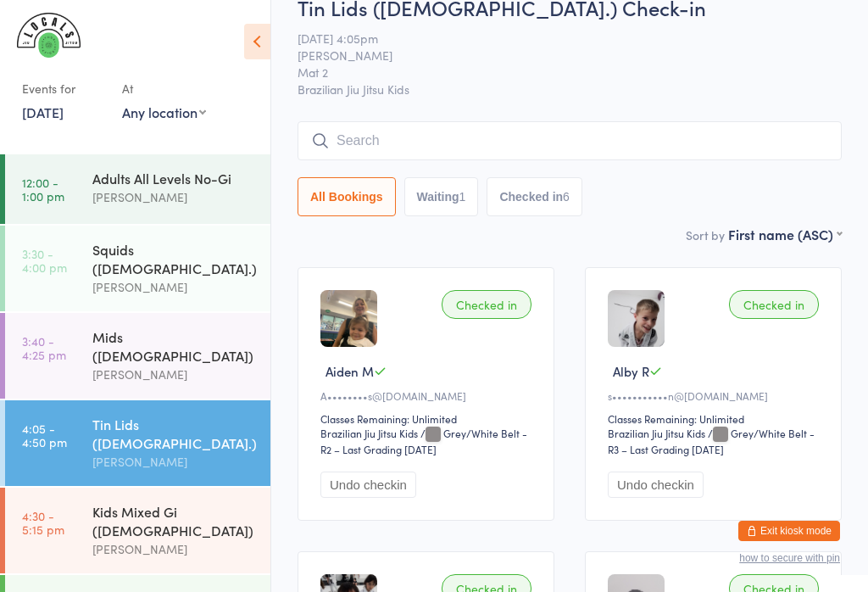
click at [476, 131] on input "search" at bounding box center [569, 140] width 544 height 39
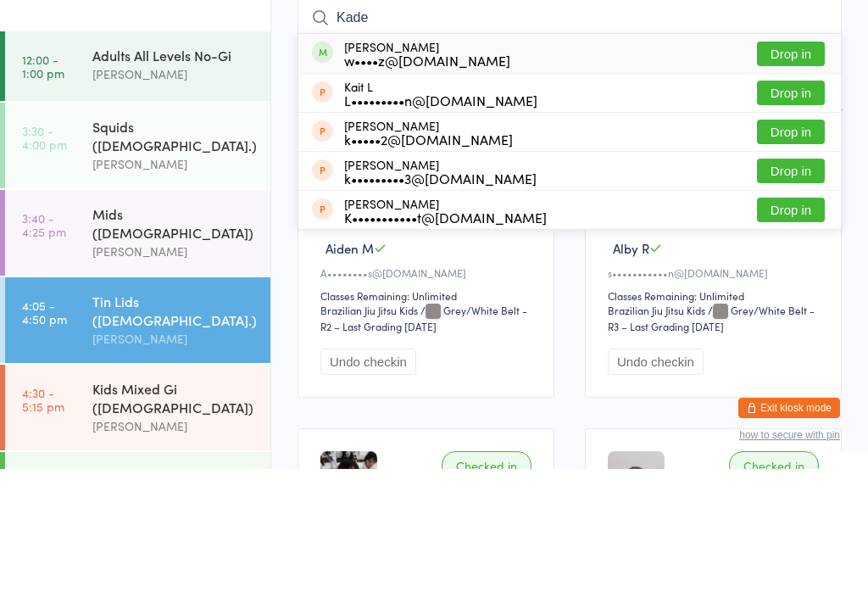
type input "Kade"
click at [793, 164] on button "Drop in" at bounding box center [791, 176] width 68 height 25
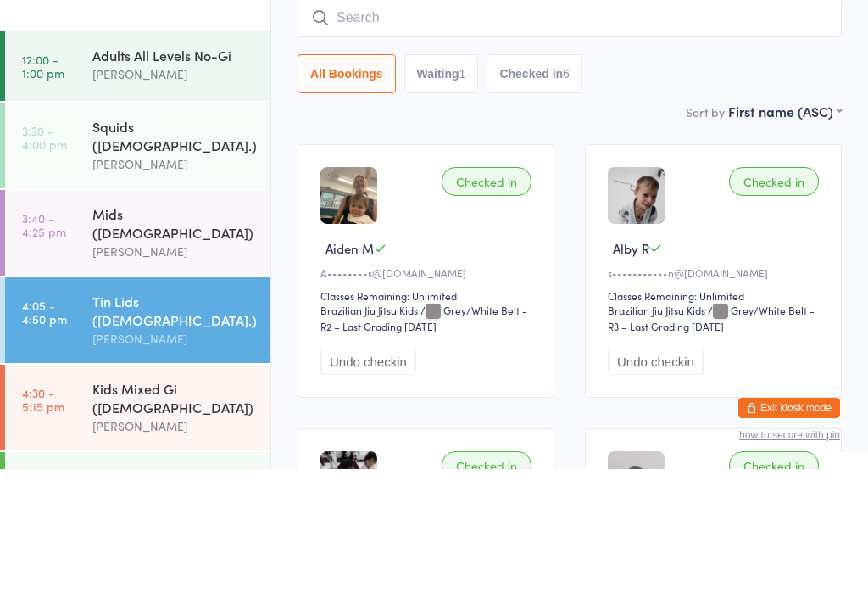
scroll to position [153, 0]
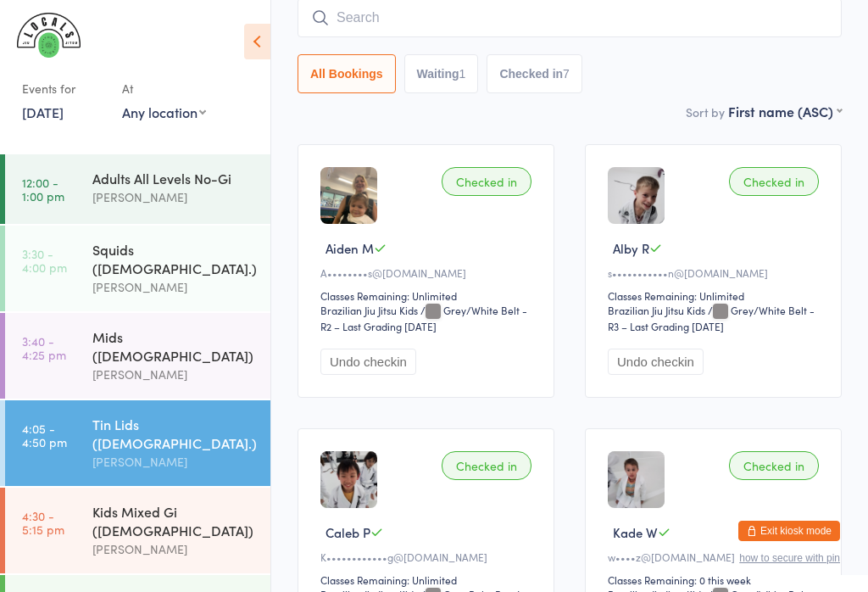
click at [394, 18] on input "search" at bounding box center [569, 17] width 544 height 39
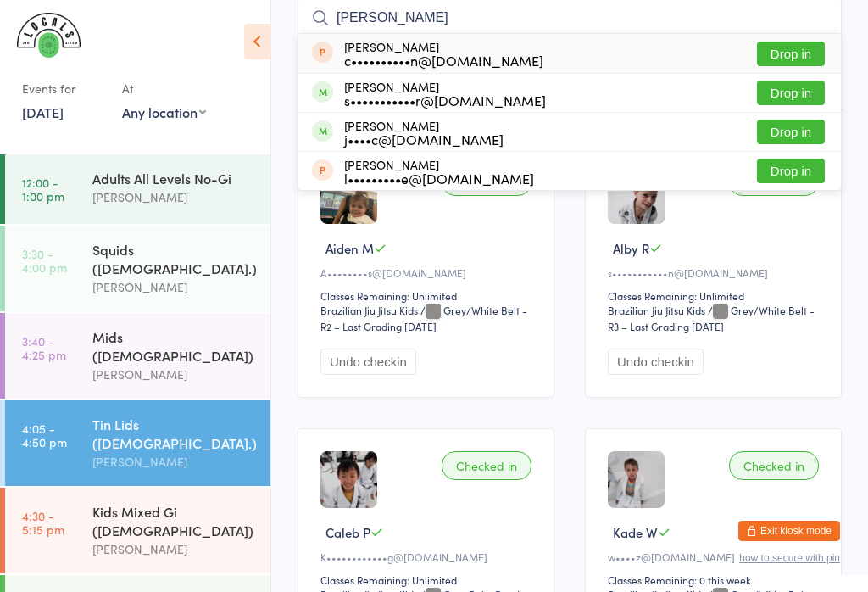
type input "[PERSON_NAME]"
click at [786, 96] on button "Drop in" at bounding box center [791, 93] width 68 height 25
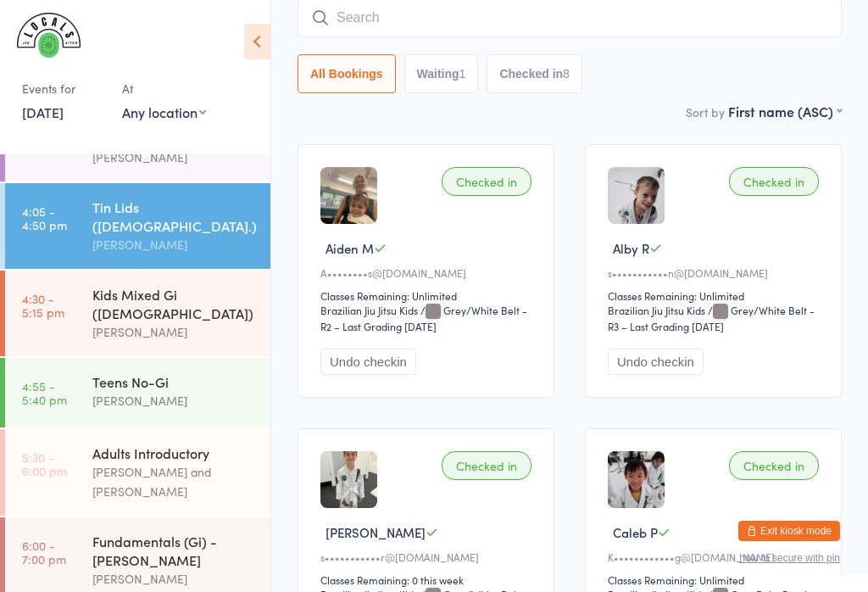
scroll to position [201, 0]
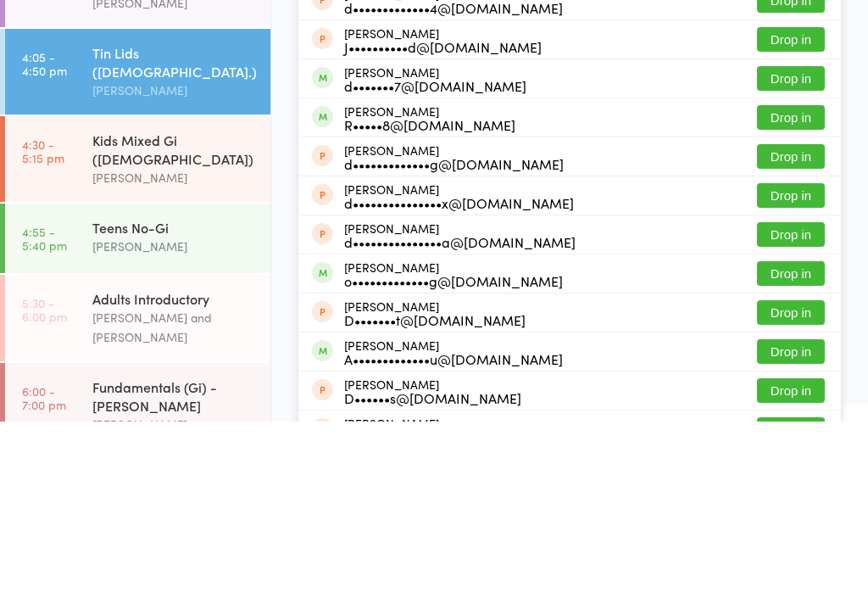
type input "[PERSON_NAME]"
click at [369, 288] on div "R•••••8@[DOMAIN_NAME]" at bounding box center [429, 295] width 171 height 14
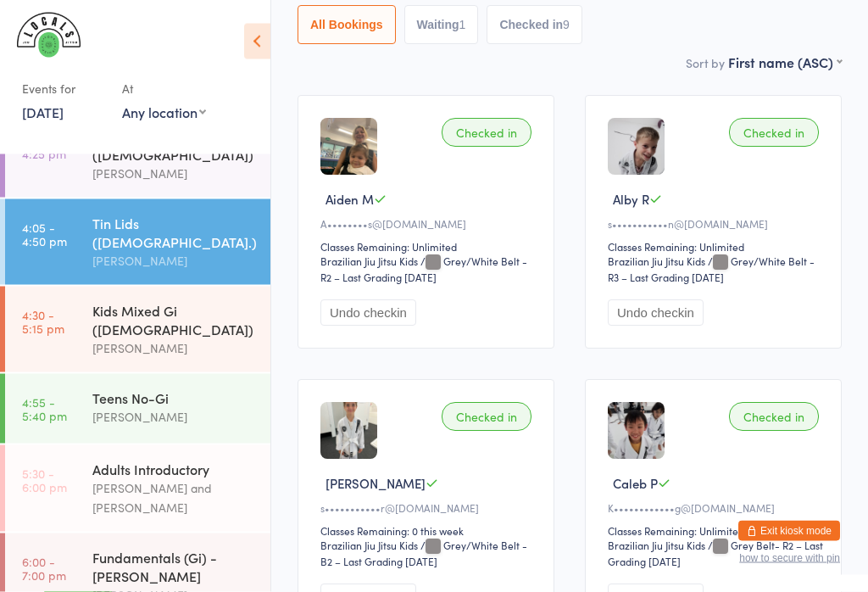
scroll to position [0, 0]
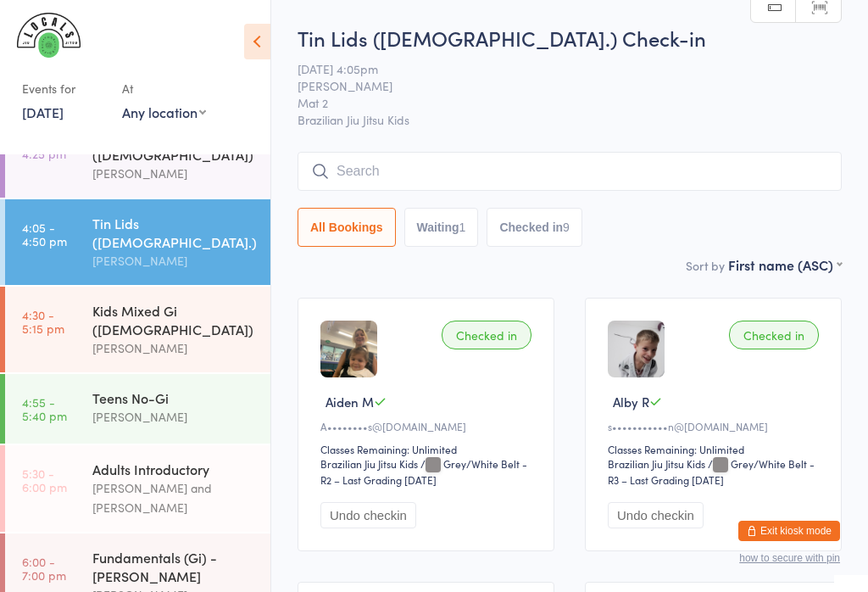
click at [546, 165] on input "search" at bounding box center [569, 171] width 544 height 39
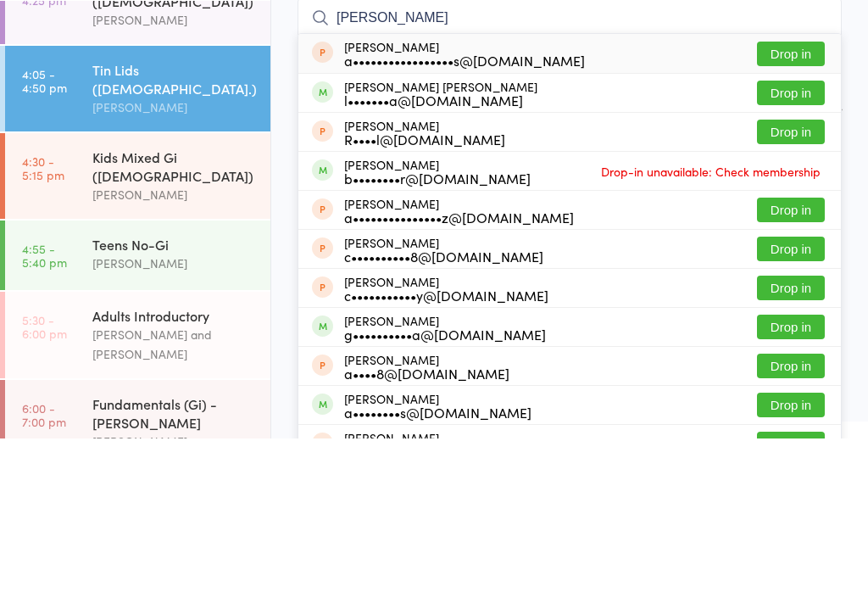
type input "[PERSON_NAME]"
click at [808, 234] on button "Drop in" at bounding box center [791, 246] width 68 height 25
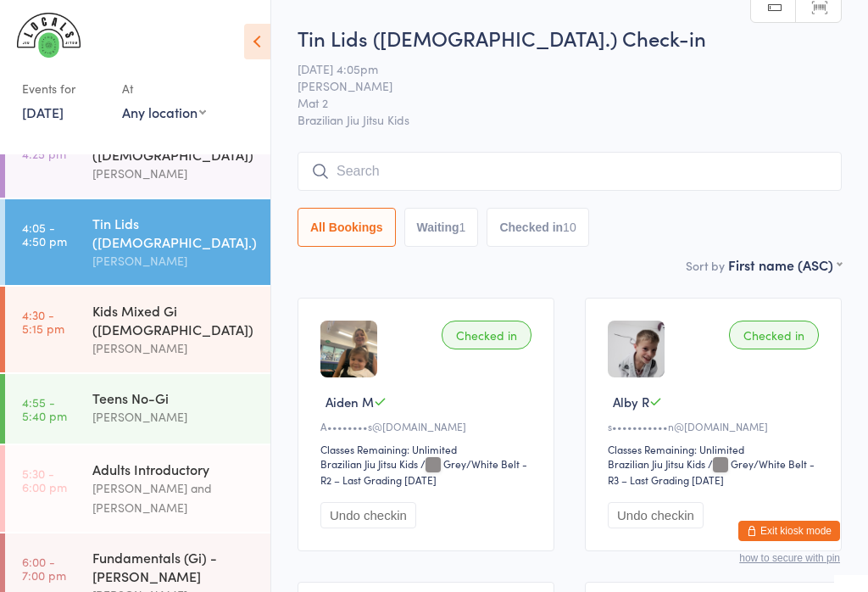
click at [342, 155] on input "search" at bounding box center [569, 171] width 544 height 39
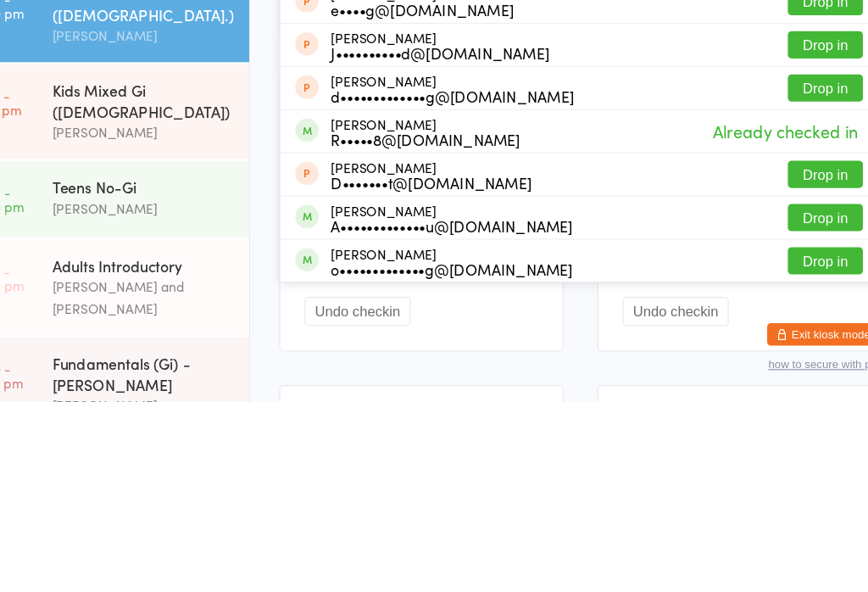
scroll to position [290, 0]
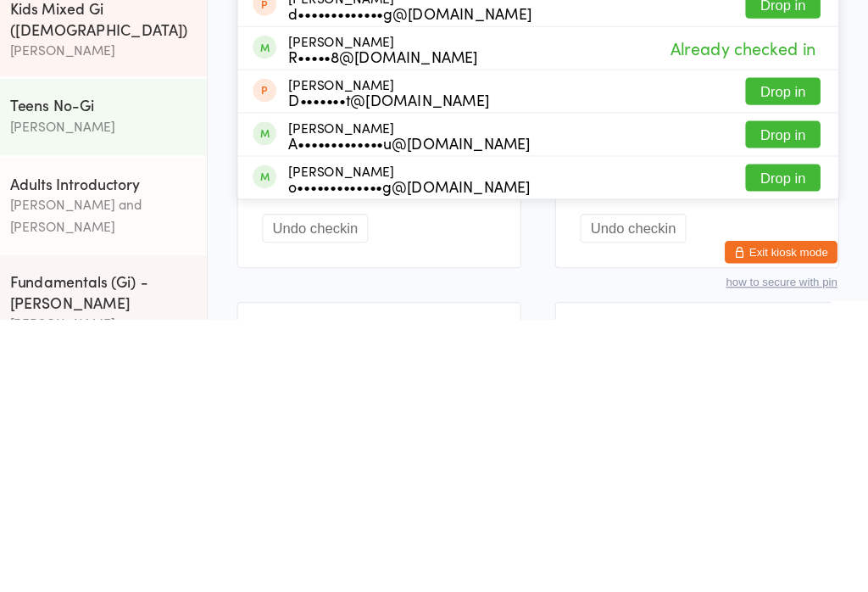
type input "[PERSON_NAME]"
click at [757, 412] on button "Drop in" at bounding box center [791, 424] width 68 height 25
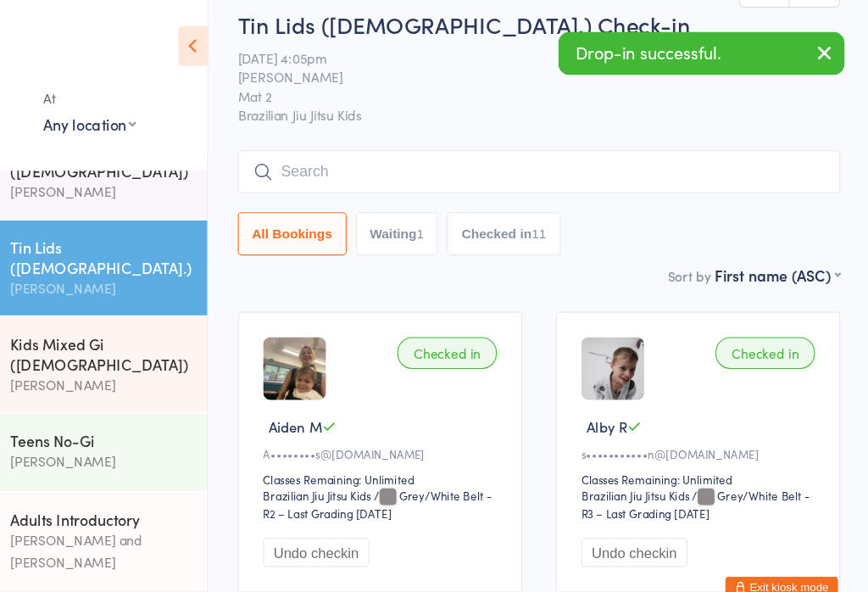
scroll to position [0, 0]
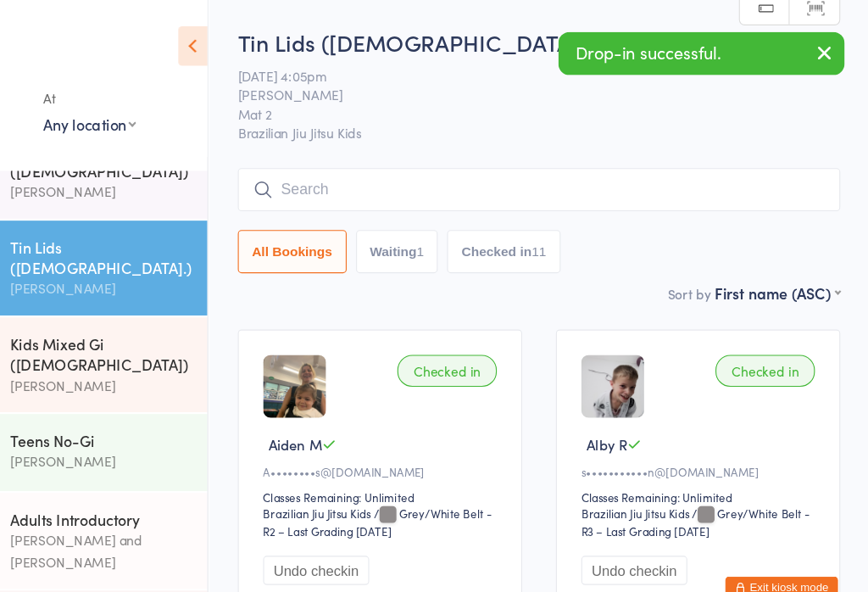
click at [817, 46] on icon "button" at bounding box center [827, 47] width 20 height 21
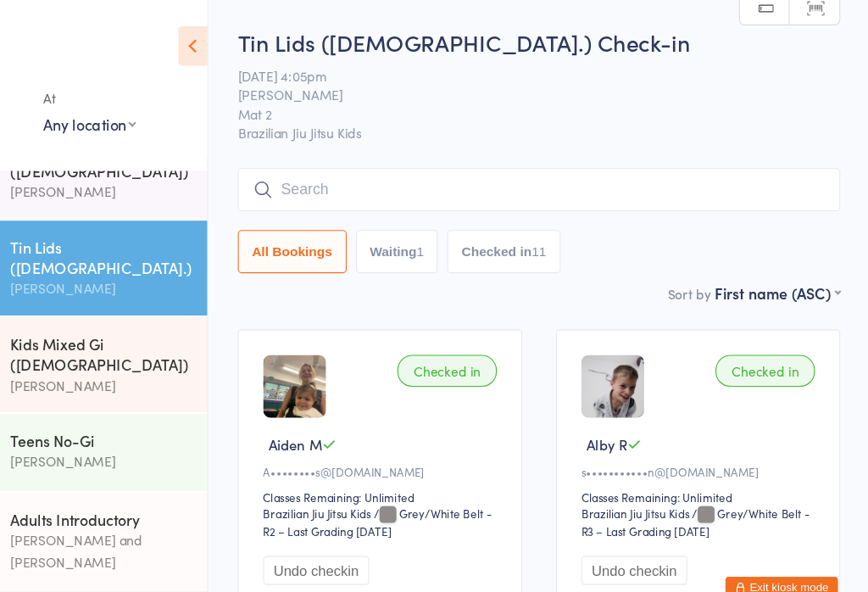
click at [411, 163] on input "search" at bounding box center [569, 171] width 544 height 39
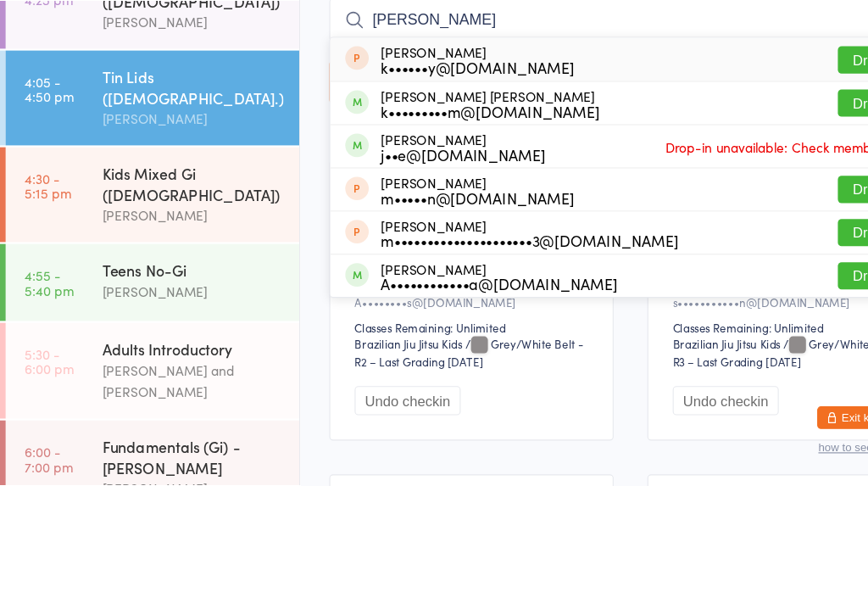
type input "[PERSON_NAME]"
click at [783, 234] on button "Drop in" at bounding box center [791, 246] width 68 height 25
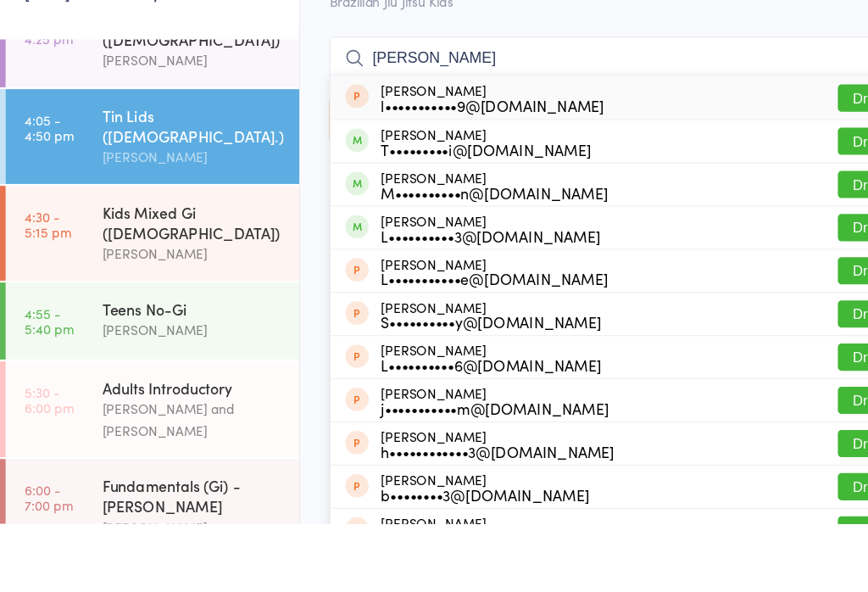
type input "[PERSON_NAME]"
click at [764, 234] on button "Drop in" at bounding box center [791, 246] width 68 height 25
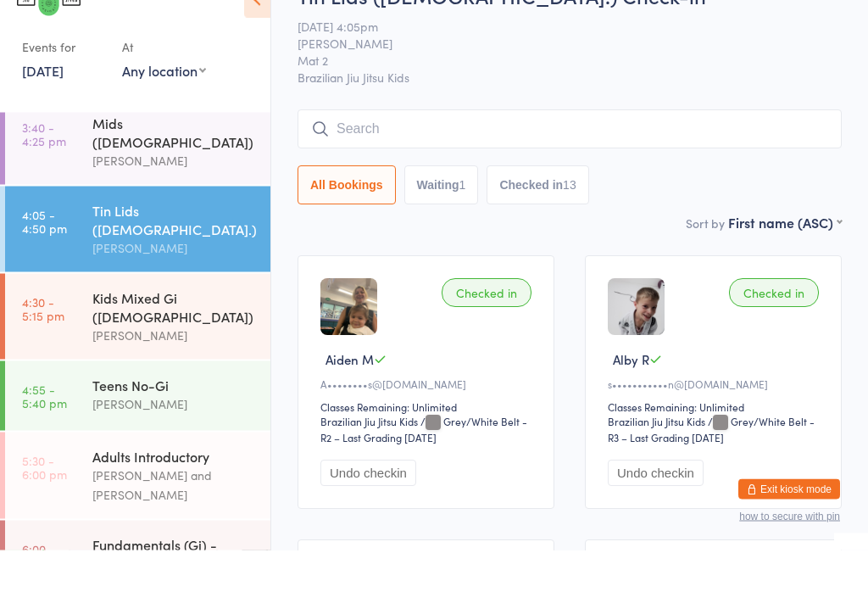
scroll to position [174, 0]
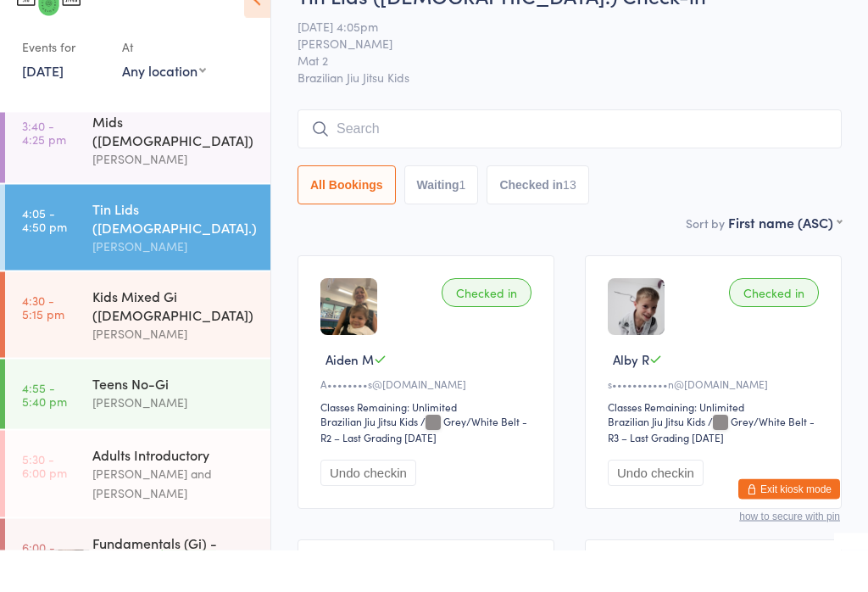
click at [175, 278] on div "[PERSON_NAME]" at bounding box center [174, 287] width 164 height 19
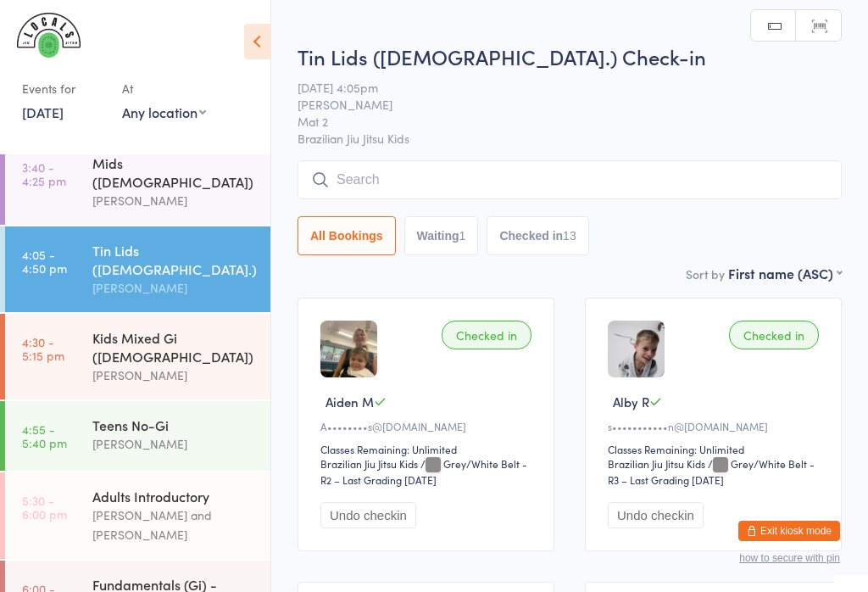
click at [515, 168] on input "search" at bounding box center [569, 179] width 544 height 39
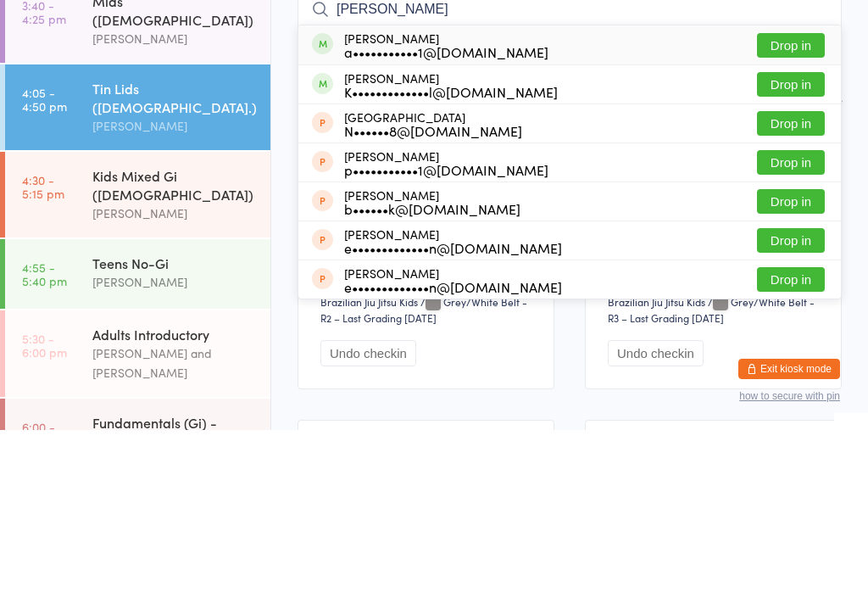
type input "[PERSON_NAME]"
click at [797, 195] on button "Drop in" at bounding box center [791, 207] width 68 height 25
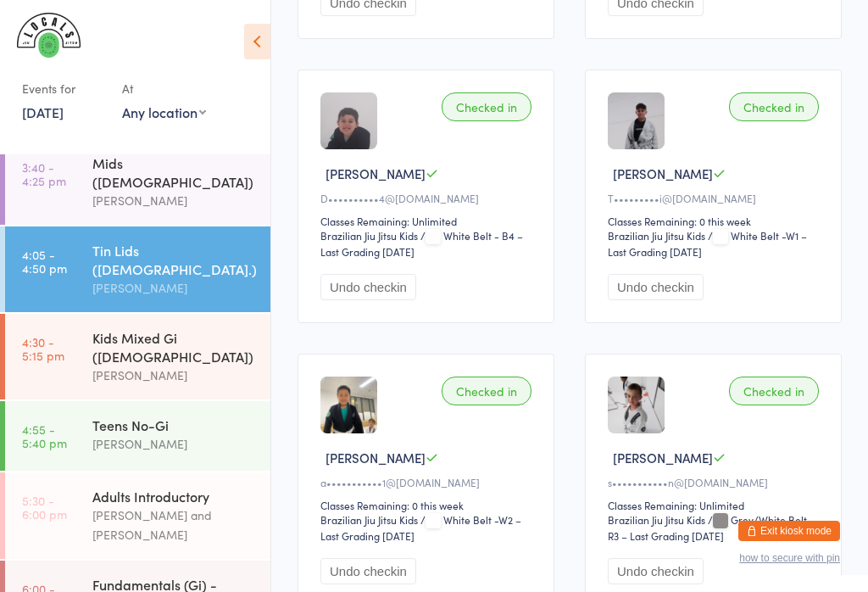
scroll to position [1364, 0]
click at [212, 365] on div "[PERSON_NAME]" at bounding box center [174, 374] width 164 height 19
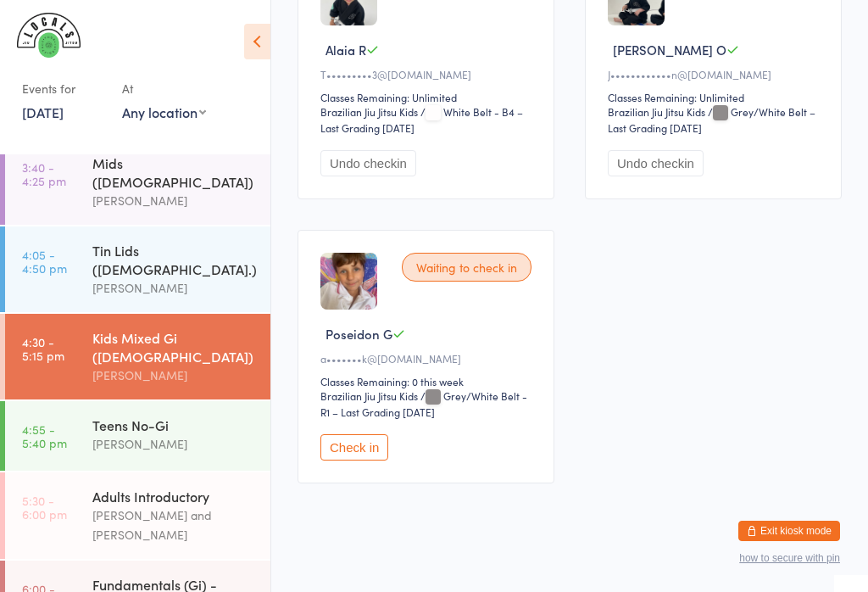
scroll to position [351, 0]
click at [365, 461] on button "Check in" at bounding box center [354, 448] width 68 height 26
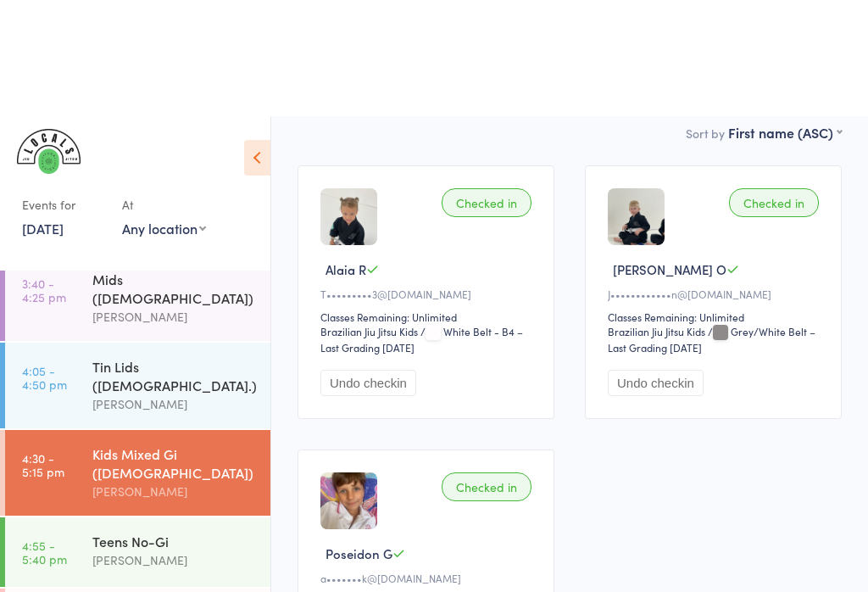
scroll to position [0, 0]
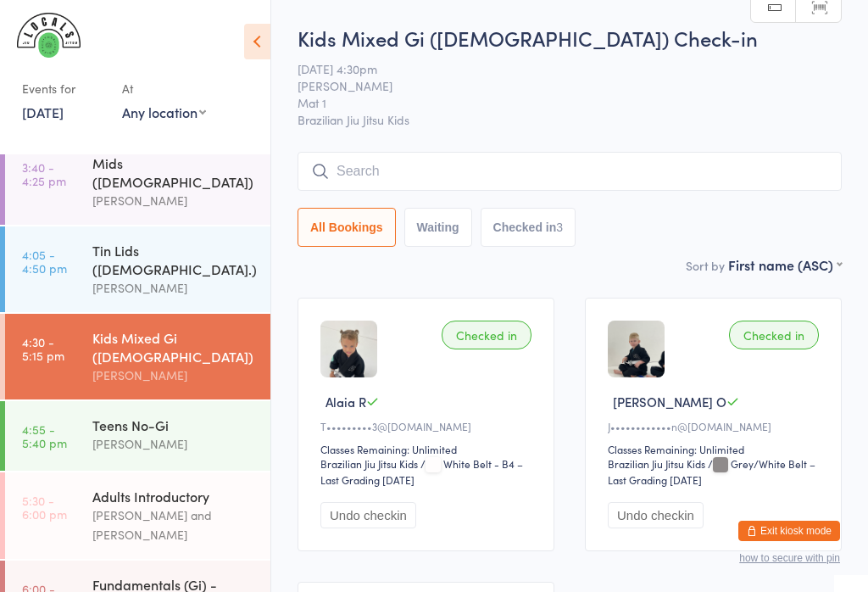
click at [309, 166] on input "search" at bounding box center [569, 171] width 544 height 39
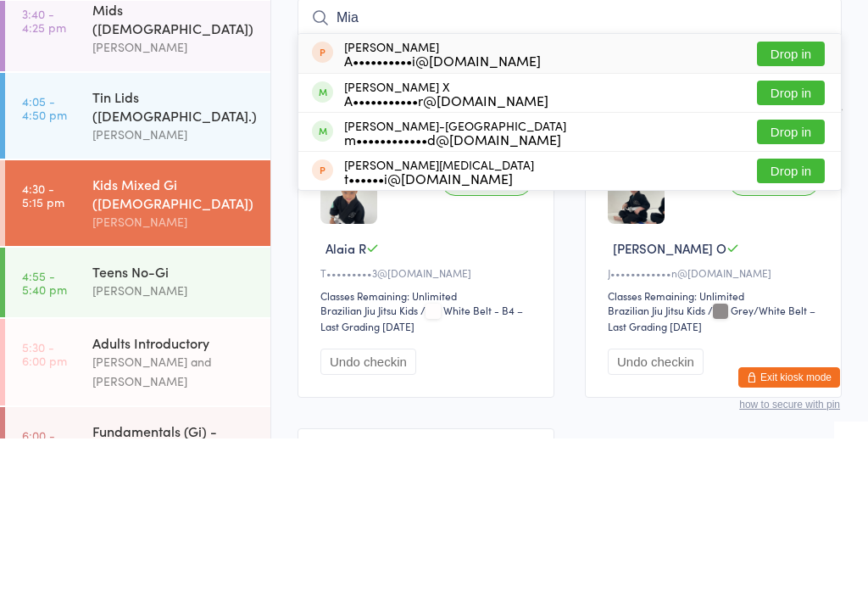
type input "Mia"
click at [326, 235] on span at bounding box center [322, 245] width 21 height 21
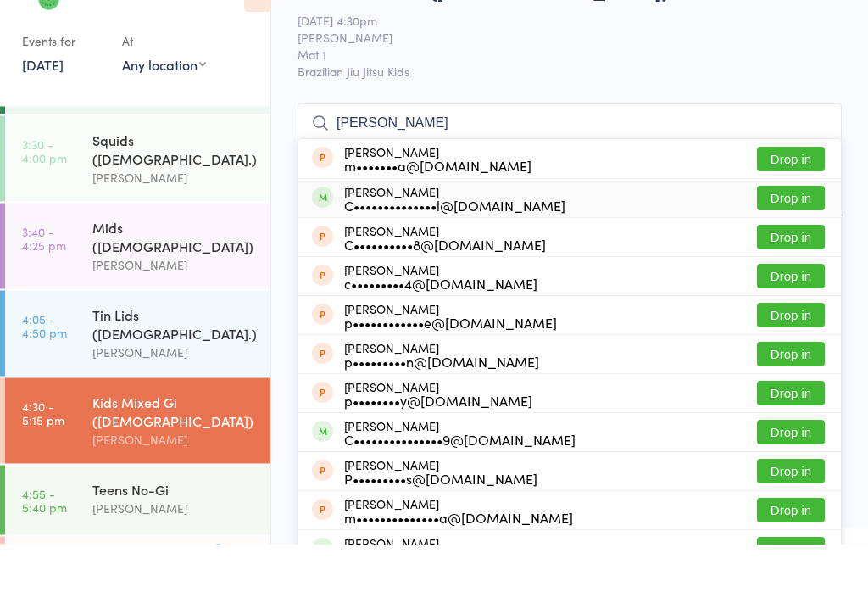
type input "[PERSON_NAME]"
click at [376, 233] on div "[PERSON_NAME] C••••••••••••••l@[DOMAIN_NAME]" at bounding box center [454, 246] width 221 height 27
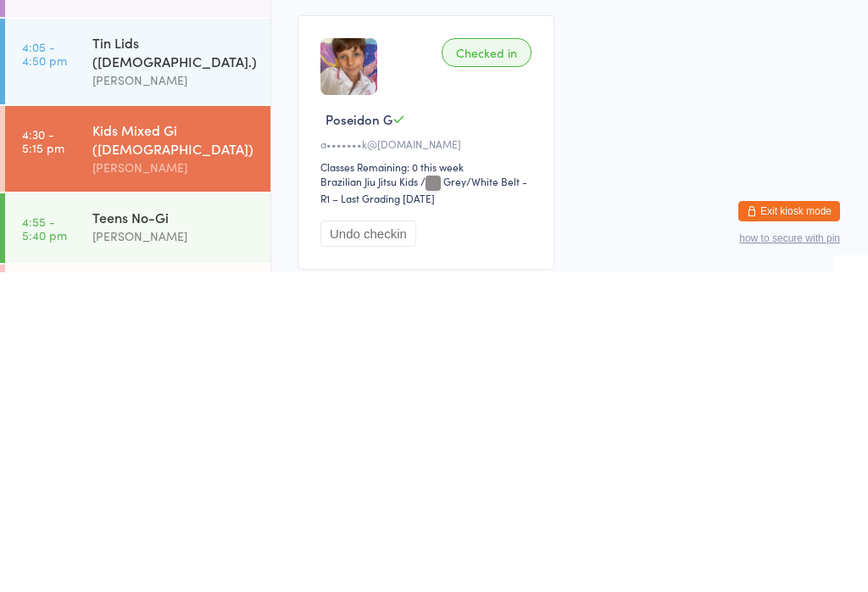
scroll to position [642, 0]
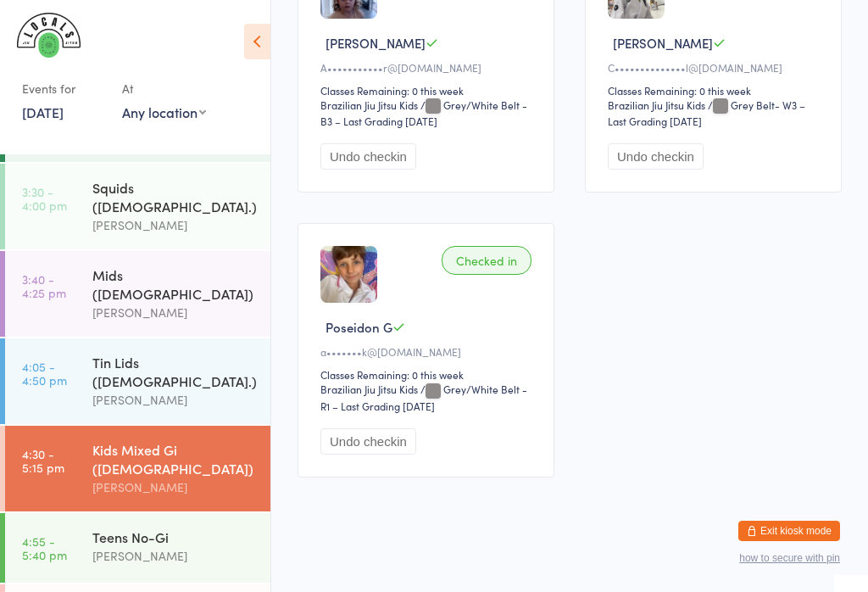
click at [197, 477] on div "[PERSON_NAME]" at bounding box center [174, 486] width 164 height 19
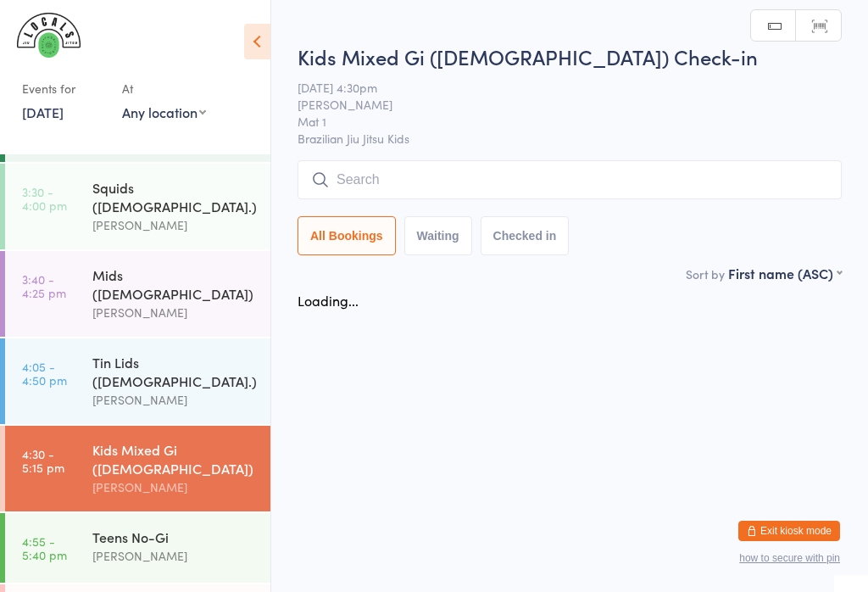
scroll to position [0, 0]
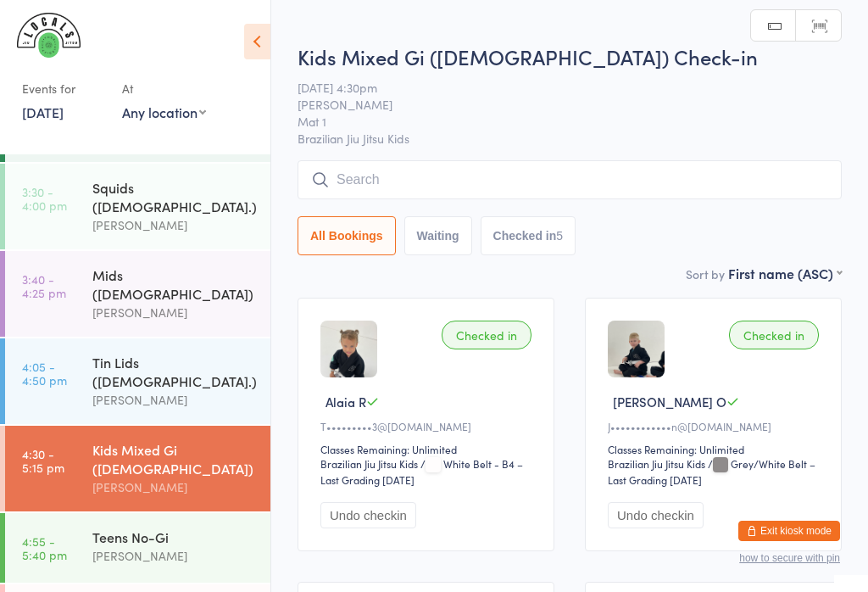
click at [561, 183] on input "search" at bounding box center [569, 179] width 544 height 39
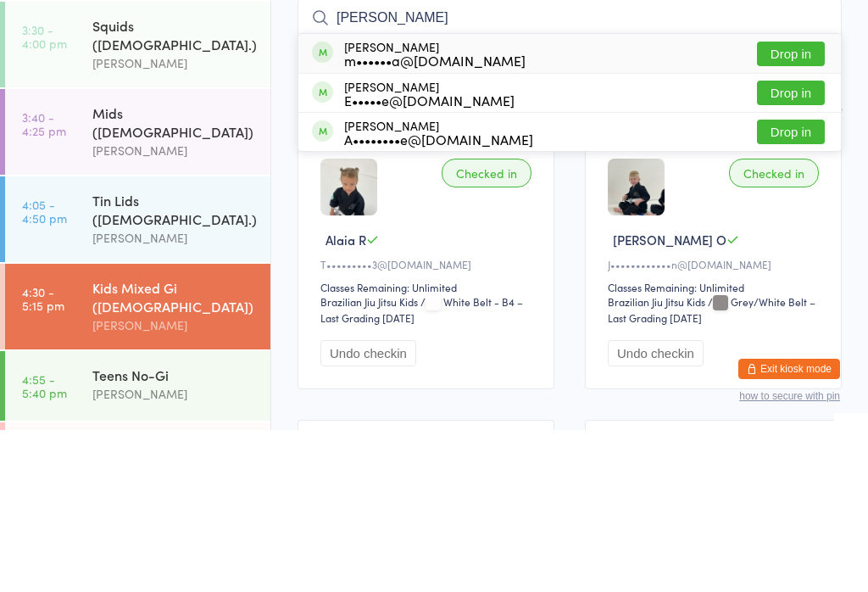
type input "[PERSON_NAME]"
click at [786, 203] on button "Drop in" at bounding box center [791, 215] width 68 height 25
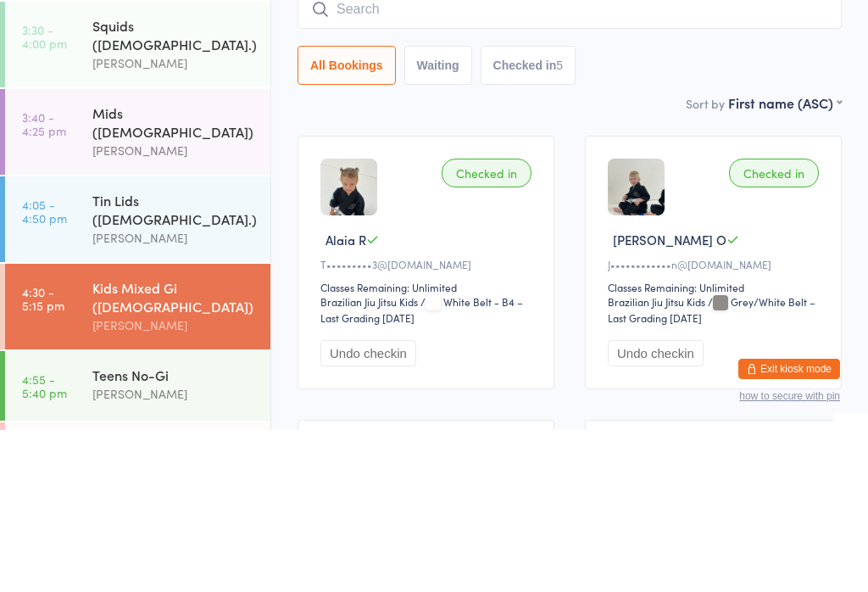
scroll to position [162, 0]
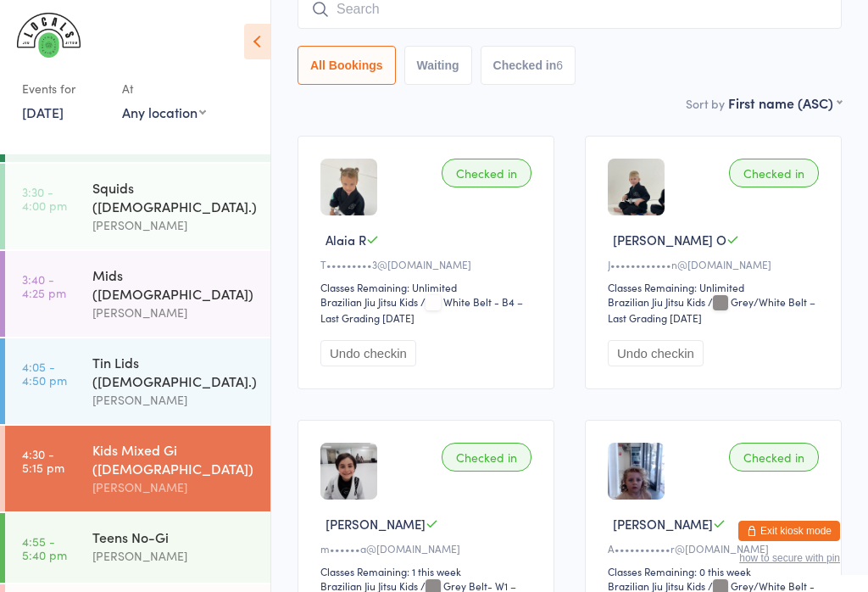
click at [156, 266] on div "Mids ([DEMOGRAPHIC_DATA])" at bounding box center [174, 283] width 164 height 37
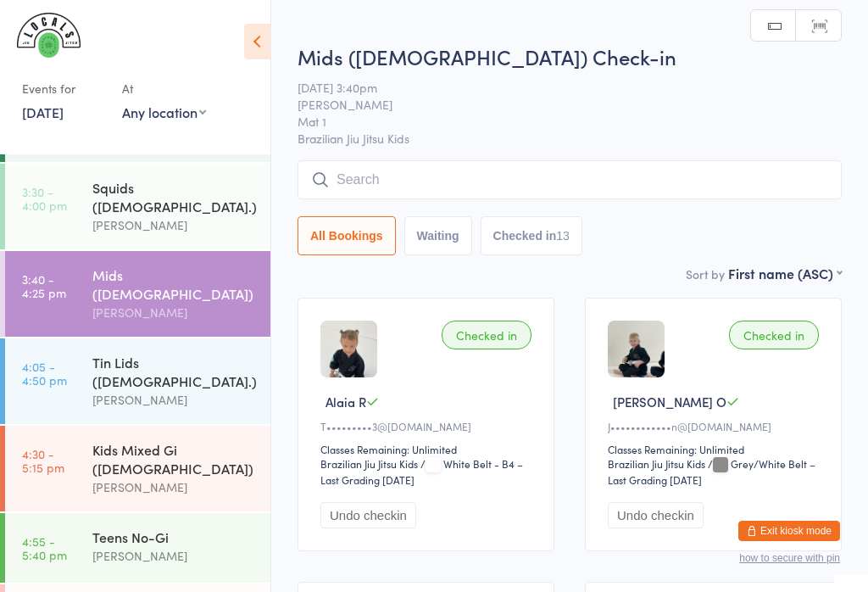
click at [521, 176] on input "search" at bounding box center [569, 179] width 544 height 39
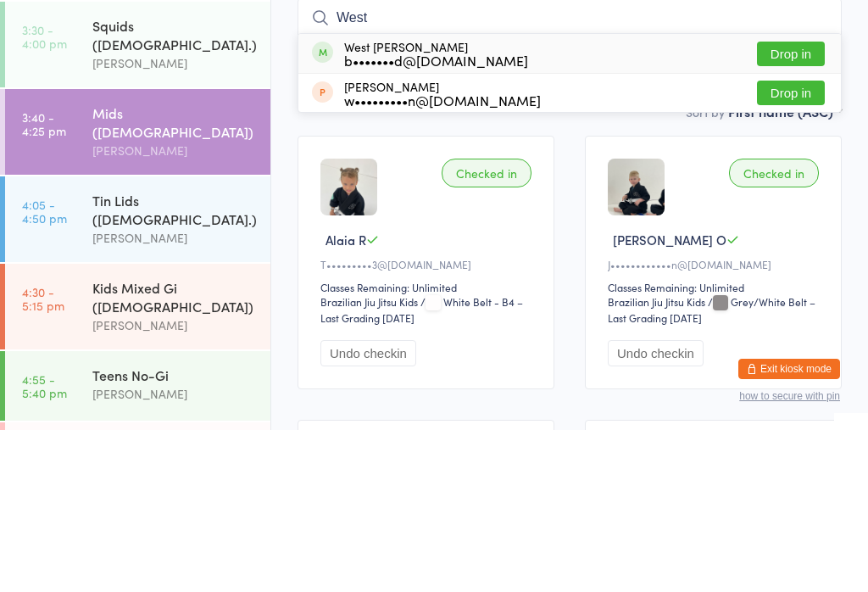
type input "West"
click at [801, 203] on button "Drop in" at bounding box center [791, 215] width 68 height 25
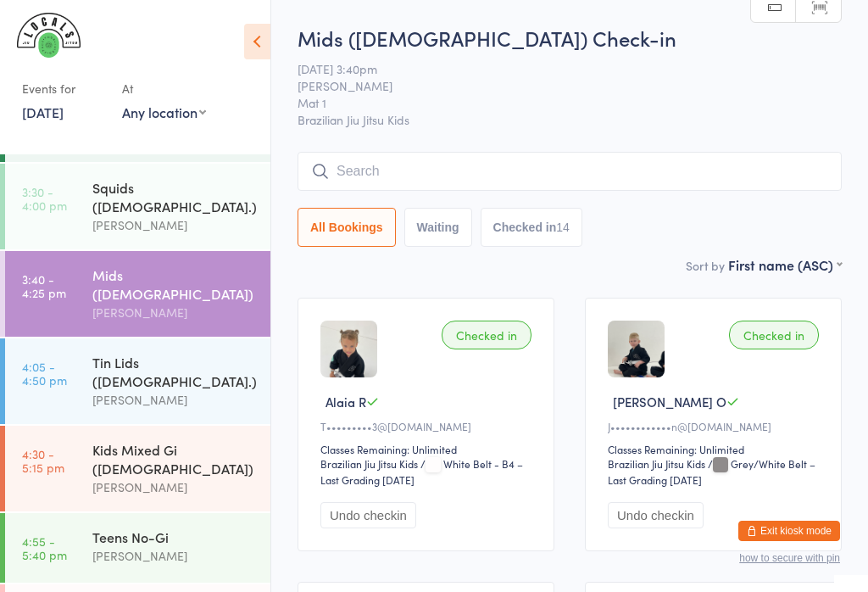
click at [143, 353] on div "Tin Lids ([DEMOGRAPHIC_DATA].)" at bounding box center [174, 371] width 164 height 37
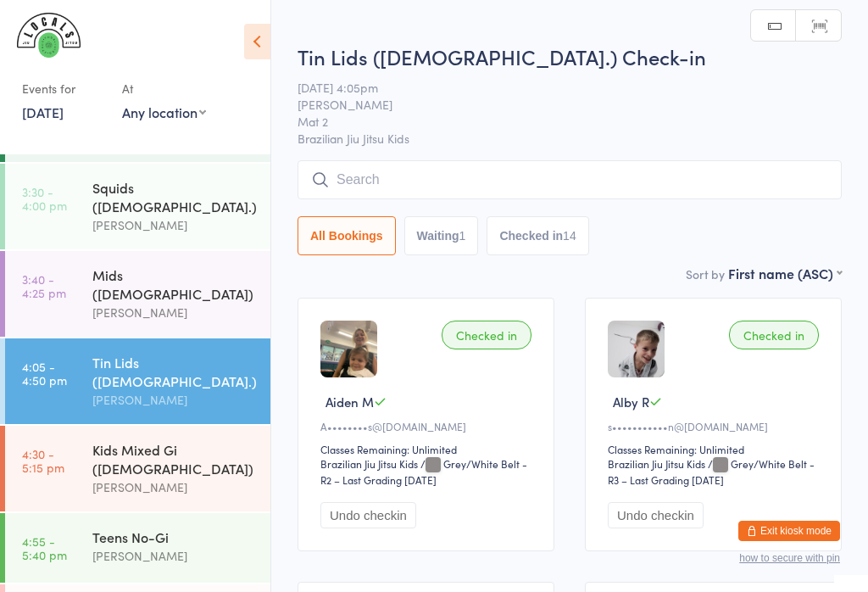
click at [430, 180] on input "search" at bounding box center [569, 179] width 544 height 39
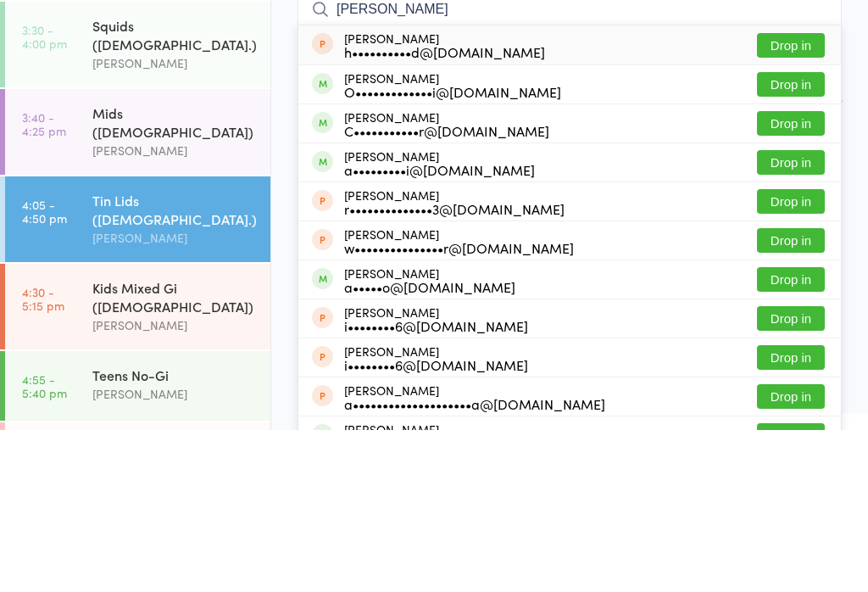
type input "[PERSON_NAME]"
click at [800, 312] on button "Drop in" at bounding box center [791, 324] width 68 height 25
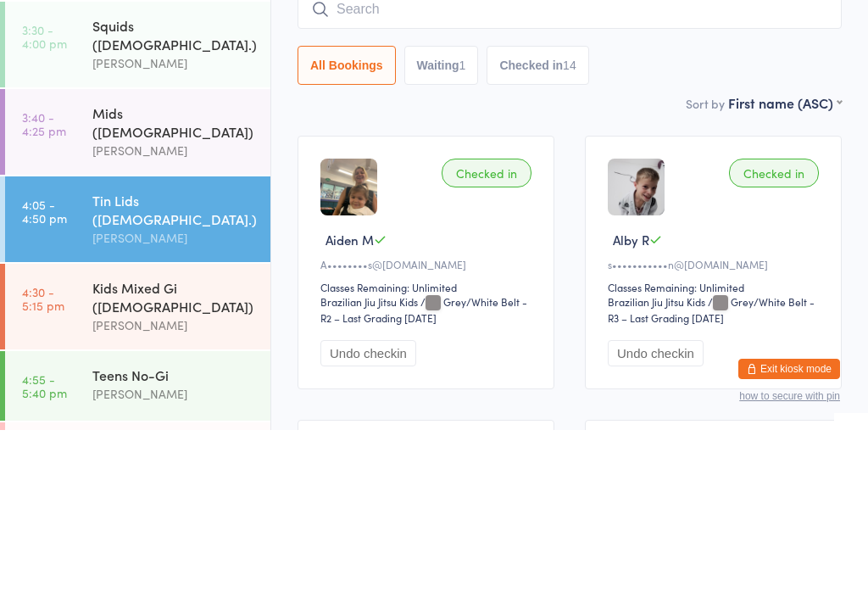
scroll to position [162, 0]
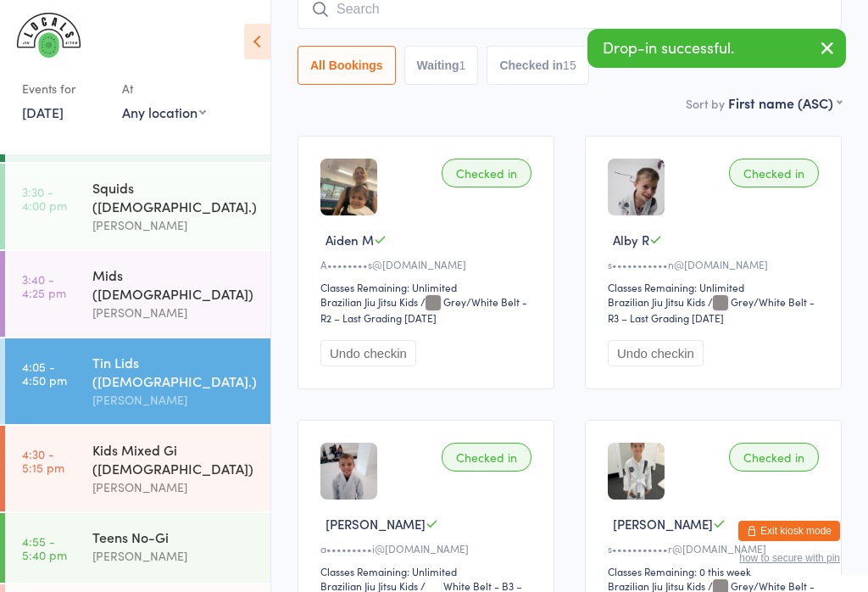
click at [823, 48] on icon "button" at bounding box center [827, 47] width 20 height 21
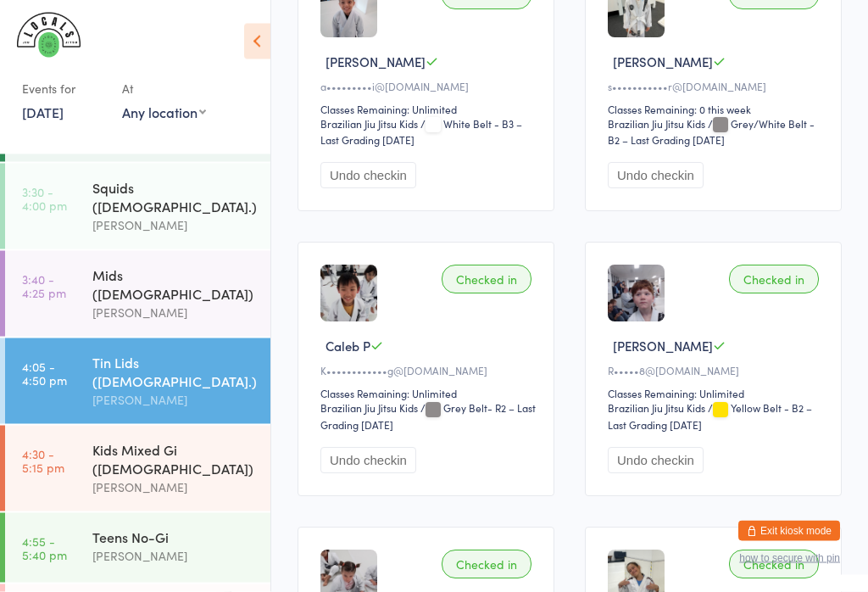
scroll to position [624, 0]
click at [157, 527] on div "Teens No-Gi" at bounding box center [174, 536] width 164 height 19
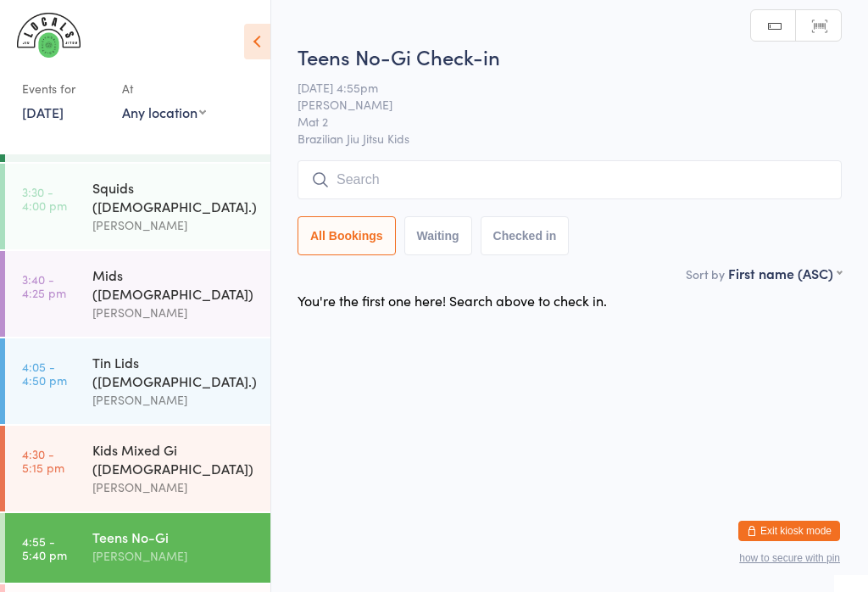
click at [462, 175] on input "search" at bounding box center [569, 179] width 544 height 39
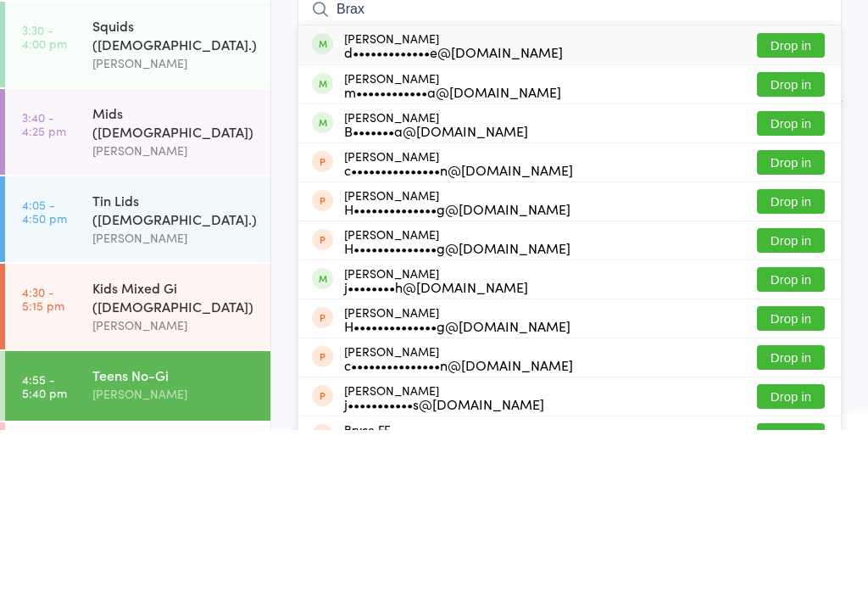
type input "Brax"
click at [796, 195] on button "Drop in" at bounding box center [791, 207] width 68 height 25
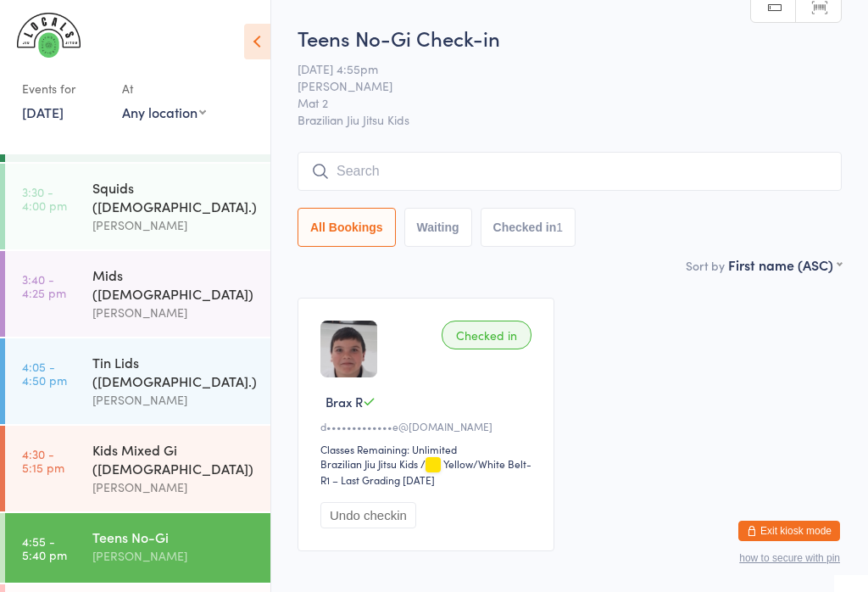
click at [744, 163] on input "search" at bounding box center [569, 171] width 544 height 39
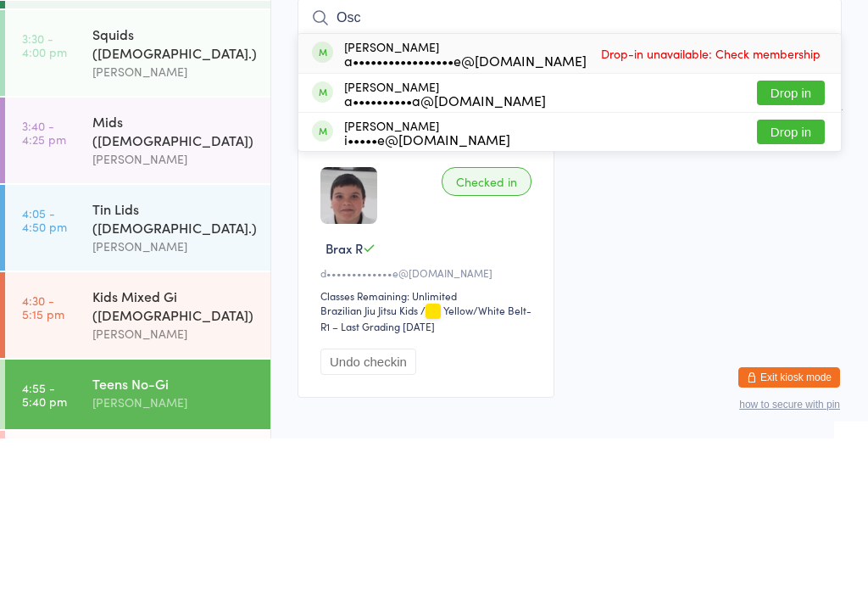
type input "Osc"
click at [804, 273] on button "Drop in" at bounding box center [791, 285] width 68 height 25
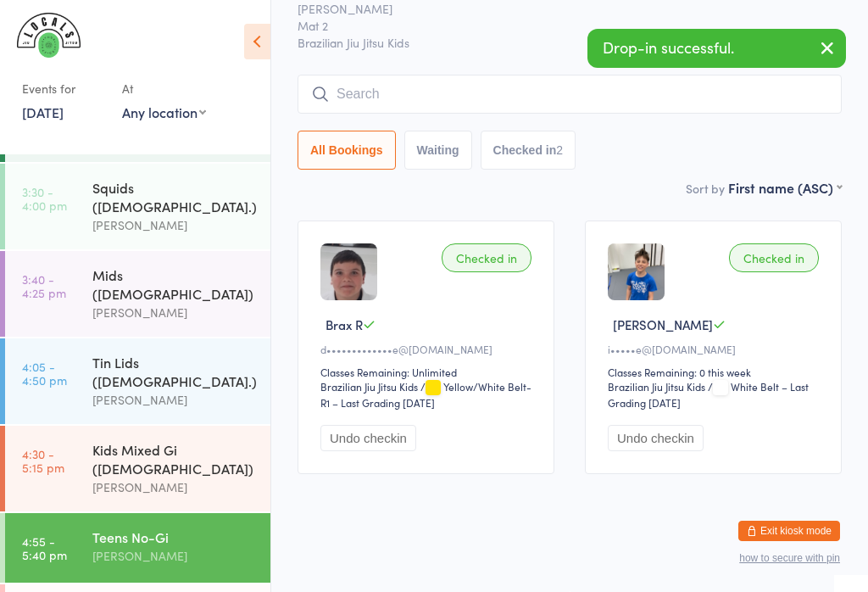
click at [524, 80] on input "search" at bounding box center [569, 94] width 544 height 39
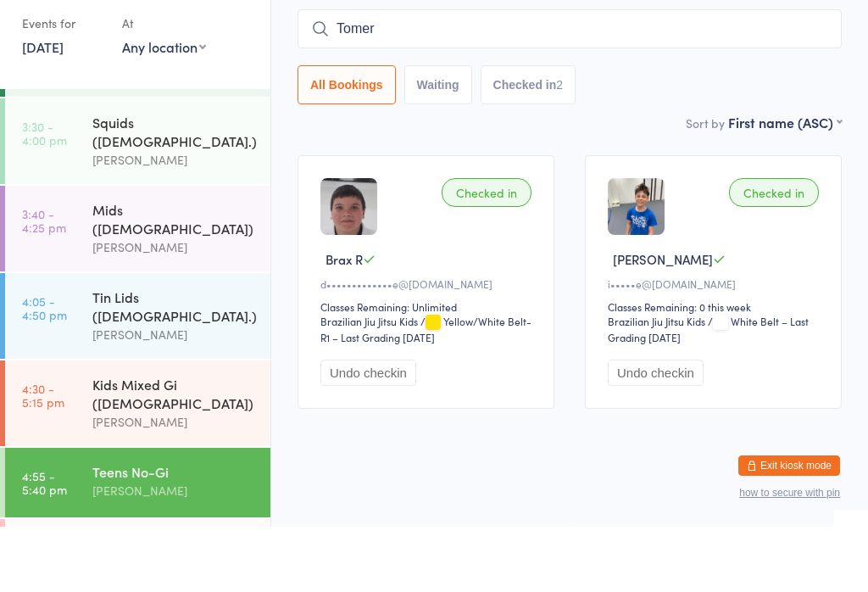
type input "Tomer"
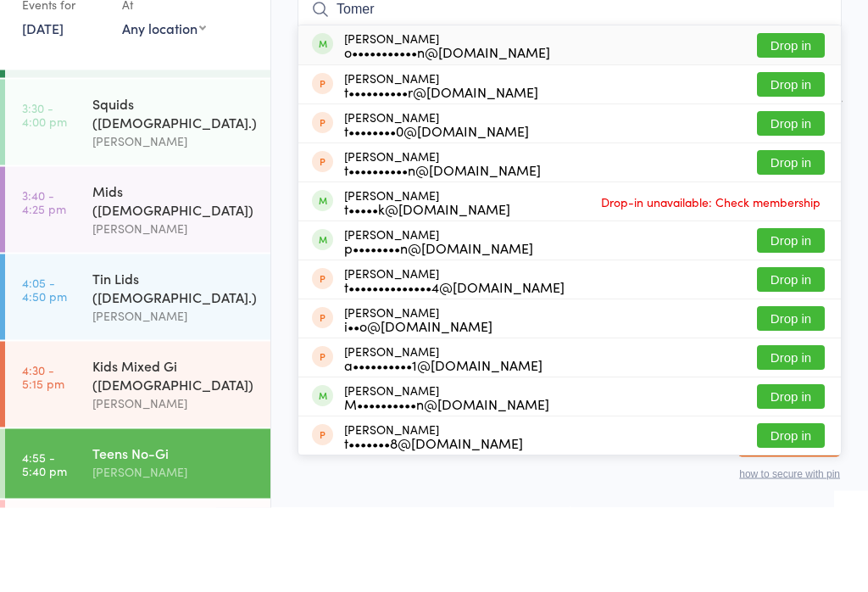
click at [797, 118] on button "Drop in" at bounding box center [791, 130] width 68 height 25
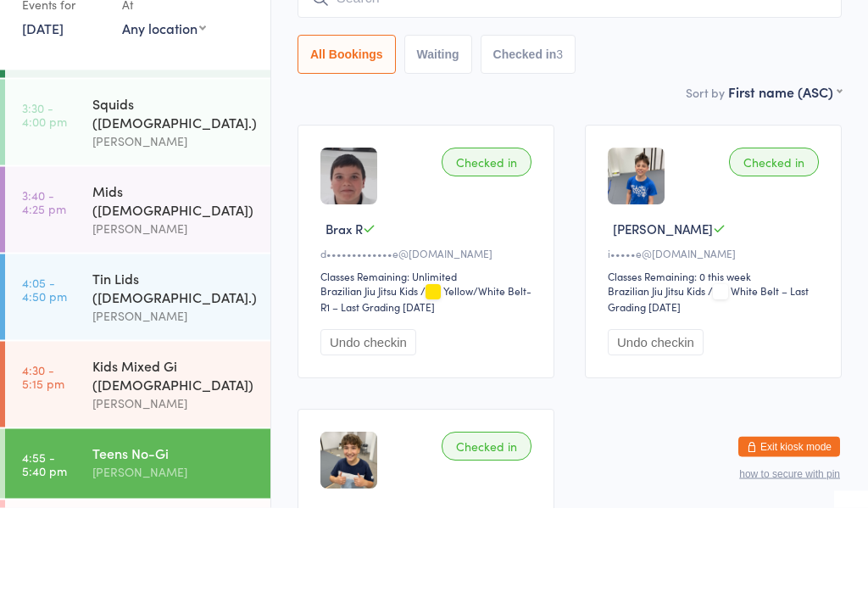
click at [661, 77] on div "Teens No-Gi Check-in [DATE] 4:55pm [PERSON_NAME] Mat 2 Brazilian Jiu Jitsu Kids…" at bounding box center [569, 51] width 544 height 231
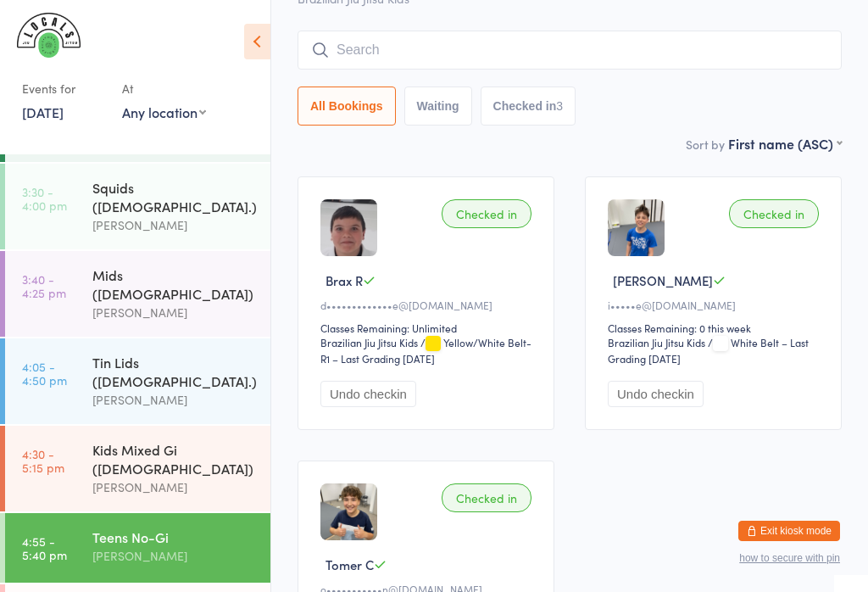
scroll to position [0, 0]
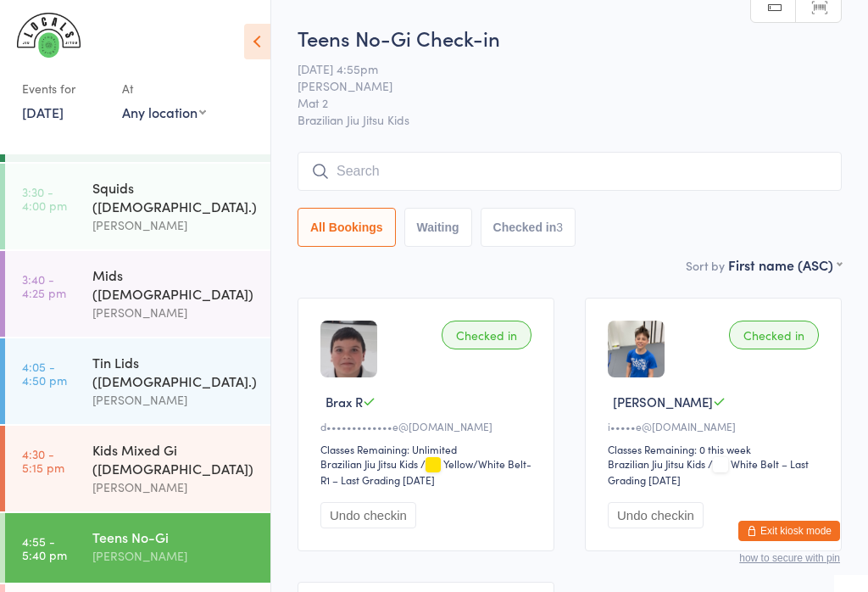
click at [559, 173] on input "search" at bounding box center [569, 171] width 544 height 39
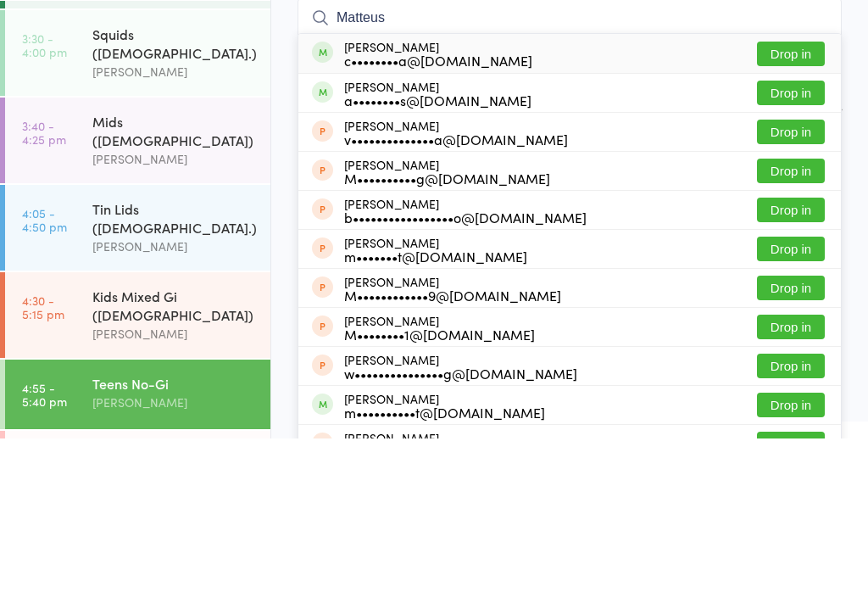
type input "Matteus"
click at [797, 195] on button "Drop in" at bounding box center [791, 207] width 68 height 25
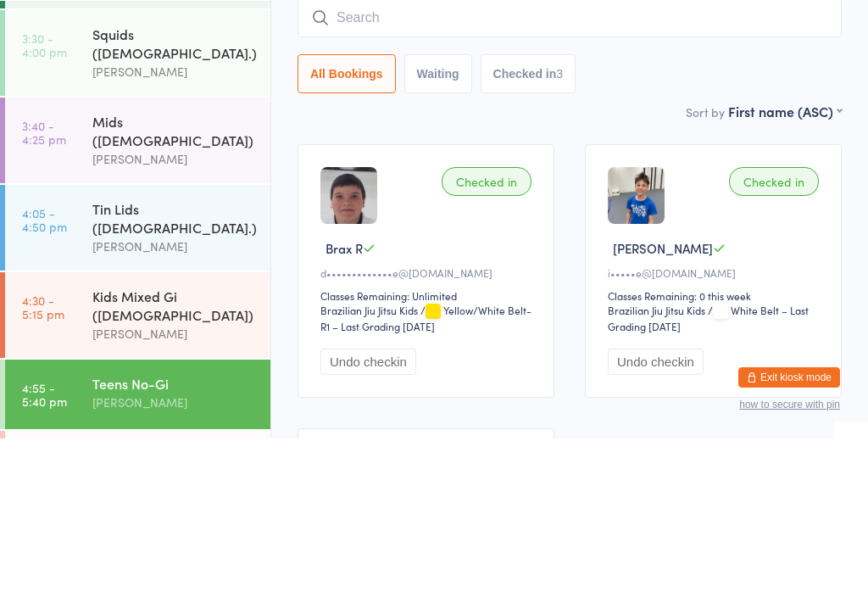
scroll to position [153, 0]
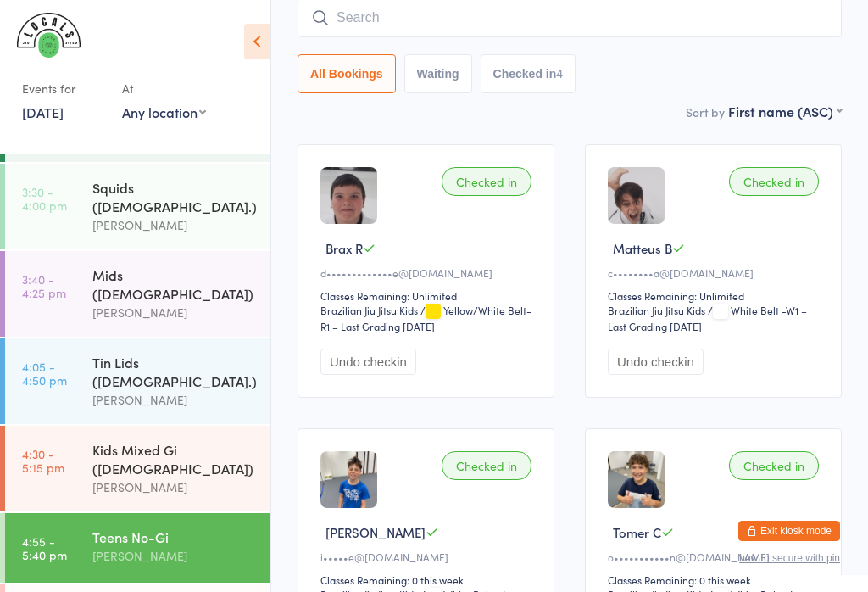
click at [464, 19] on input "search" at bounding box center [569, 17] width 544 height 39
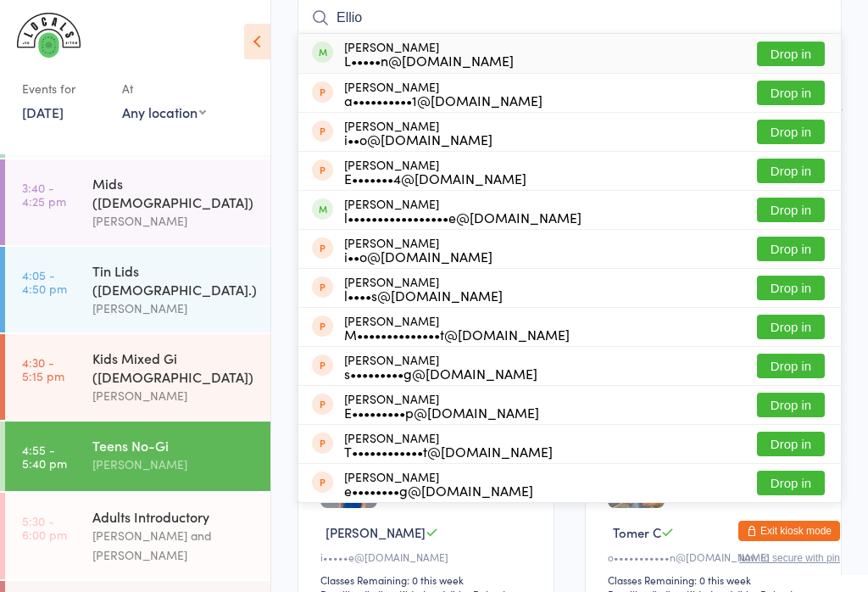
type input "Ellio"
click at [798, 59] on button "Drop in" at bounding box center [791, 54] width 68 height 25
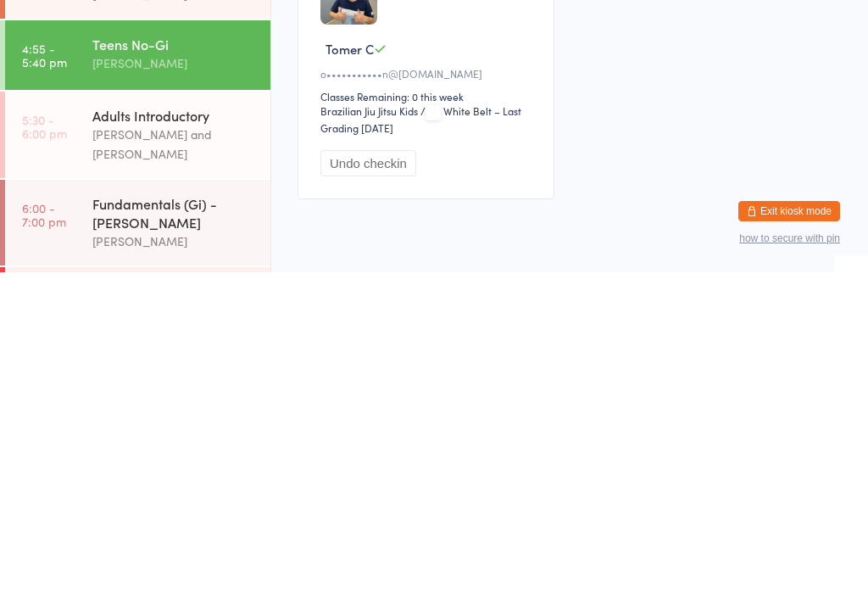
scroll to position [131, 0]
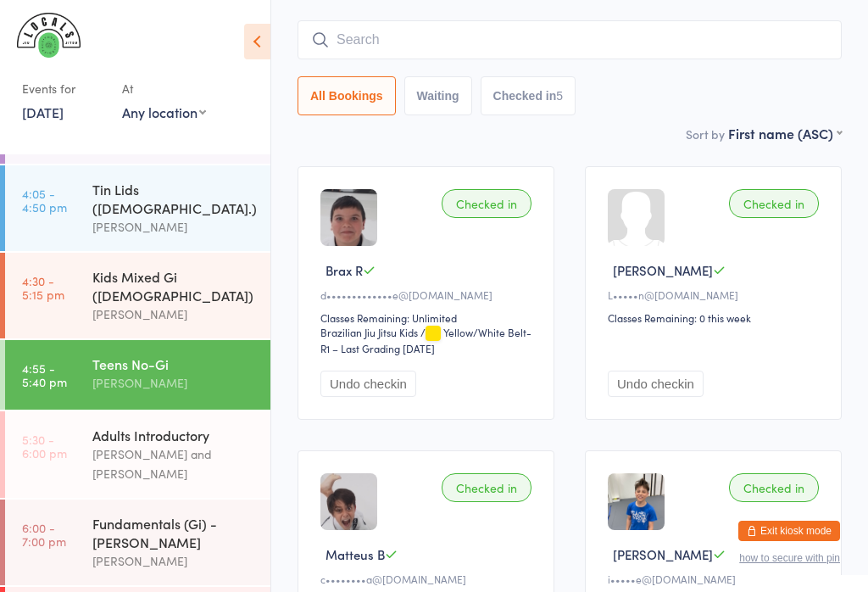
click at [383, 39] on input "search" at bounding box center [569, 39] width 544 height 39
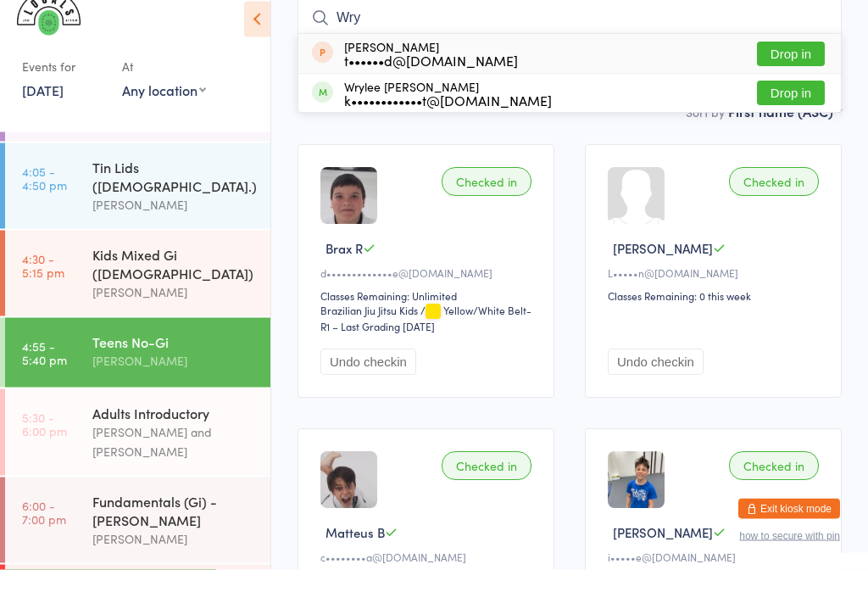
type input "Wry"
click at [806, 103] on button "Drop in" at bounding box center [791, 115] width 68 height 25
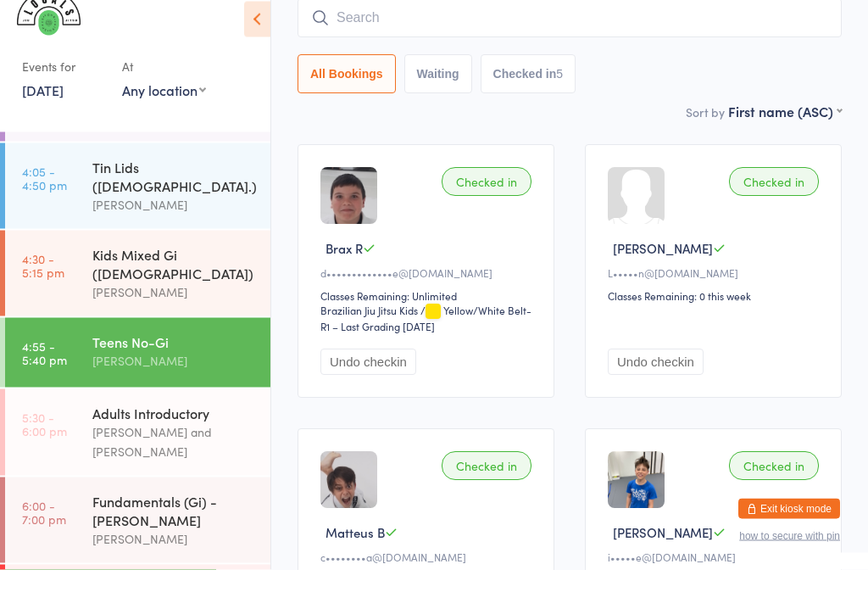
scroll to position [153, 0]
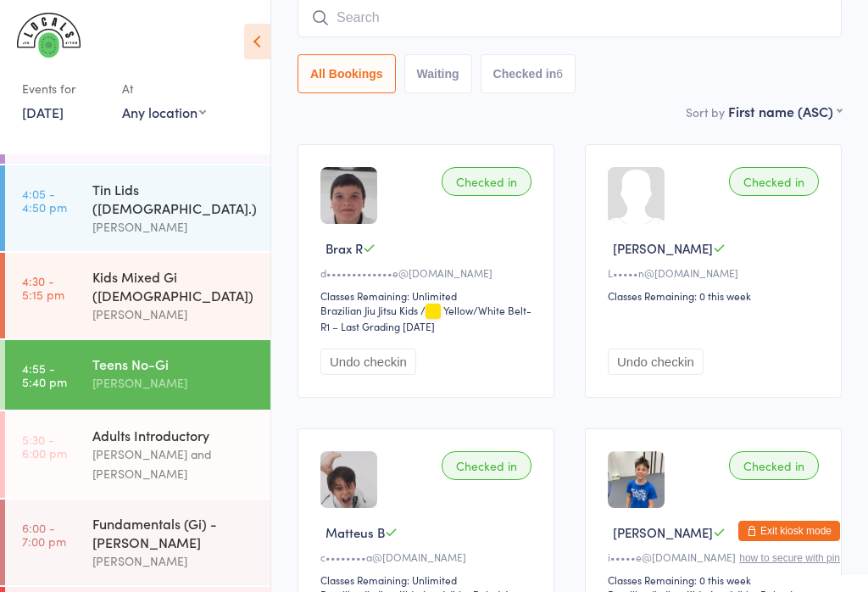
click at [603, 21] on input "search" at bounding box center [569, 17] width 544 height 39
click at [681, 192] on div "Checked in [PERSON_NAME]•••••n@[DOMAIN_NAME] Classes Remaining: 0 this week Und…" at bounding box center [713, 270] width 257 height 253
